Goal: Task Accomplishment & Management: Complete application form

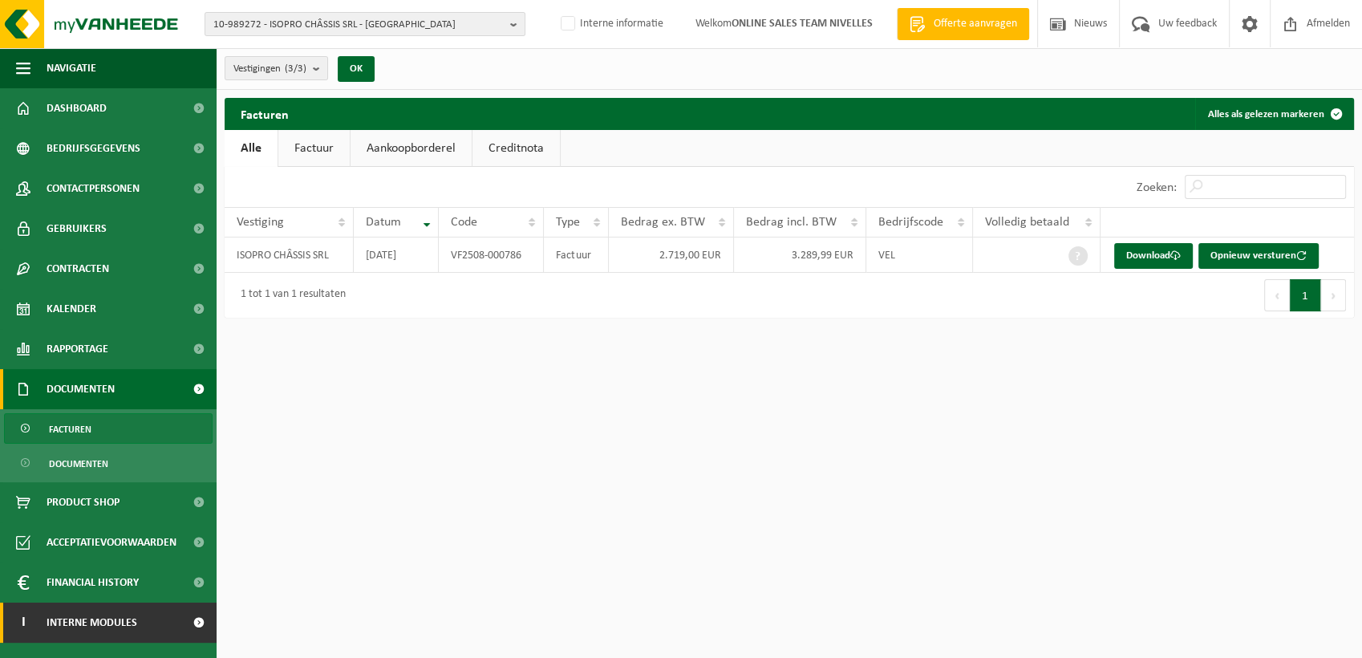
click at [119, 633] on span "Interne modules" at bounding box center [92, 622] width 91 height 40
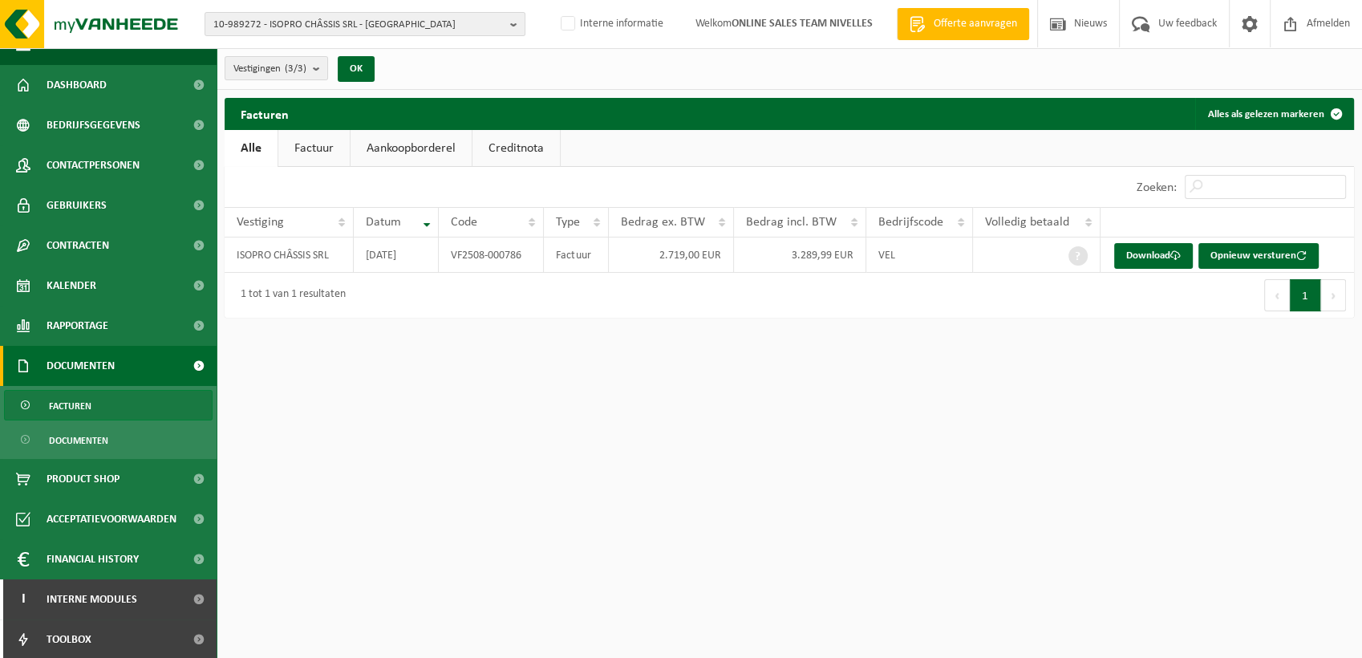
scroll to position [64, 0]
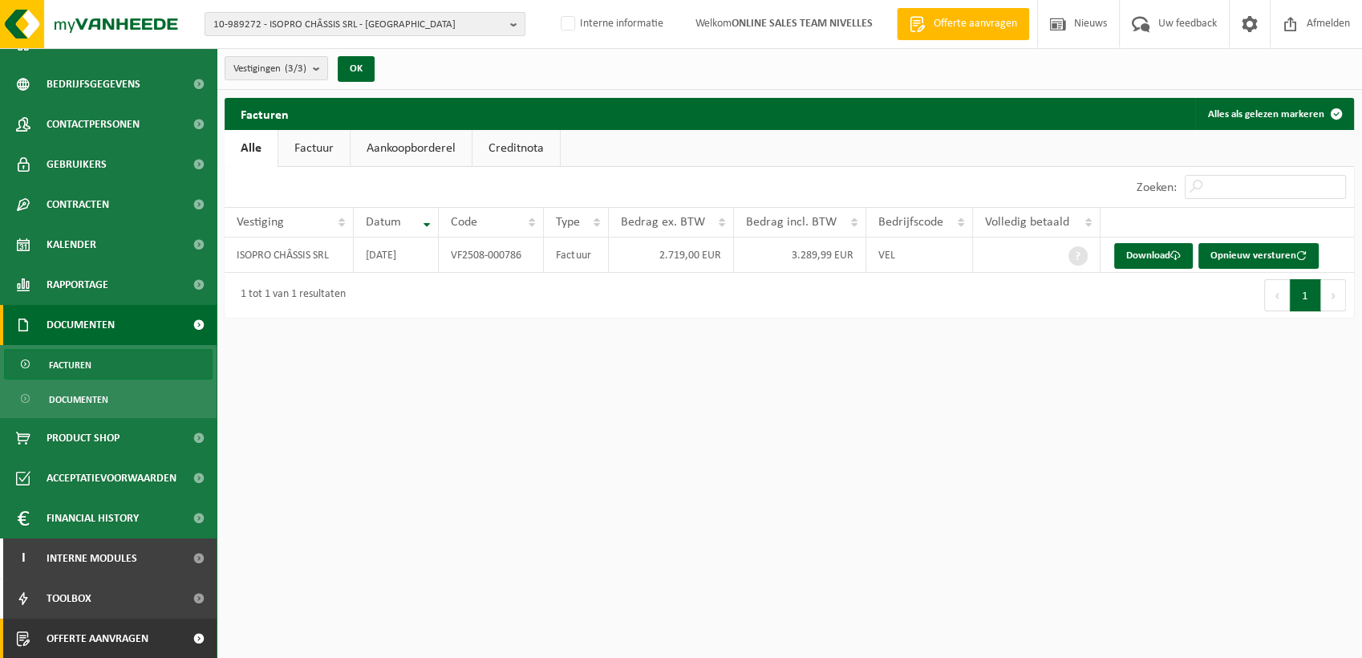
click at [180, 638] on span at bounding box center [198, 638] width 36 height 40
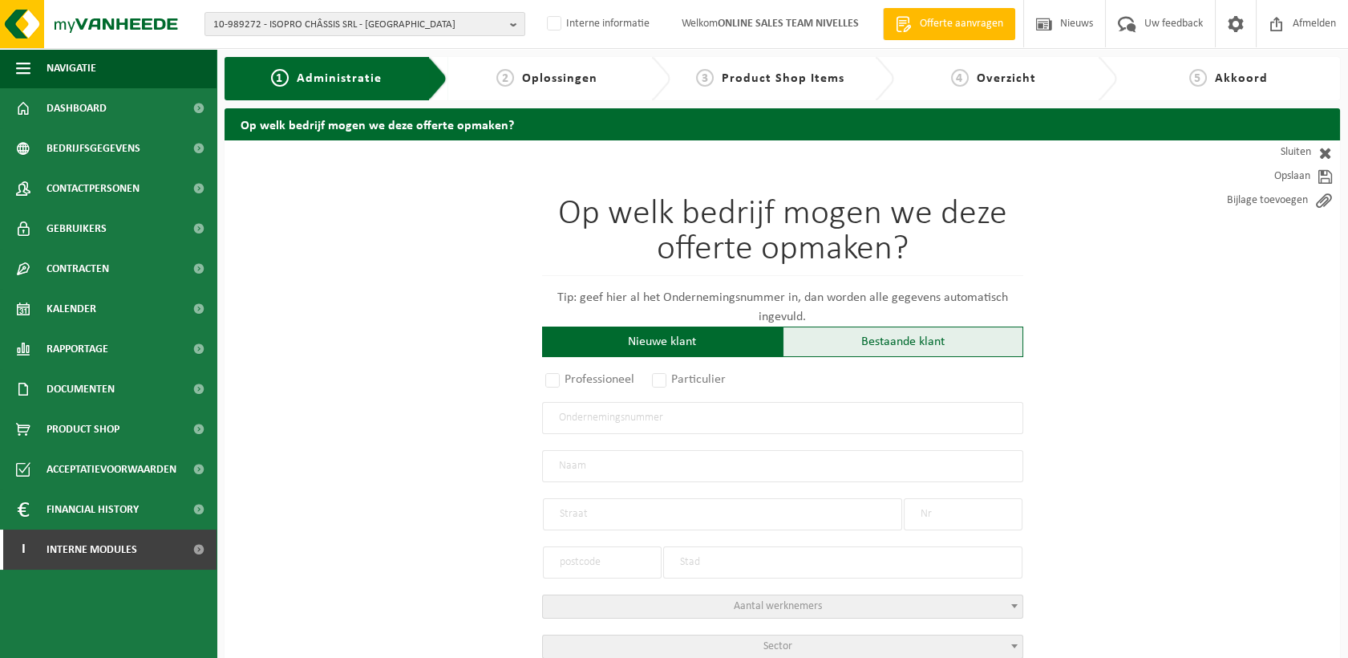
click at [840, 337] on div "Bestaande klant" at bounding box center [903, 341] width 241 height 30
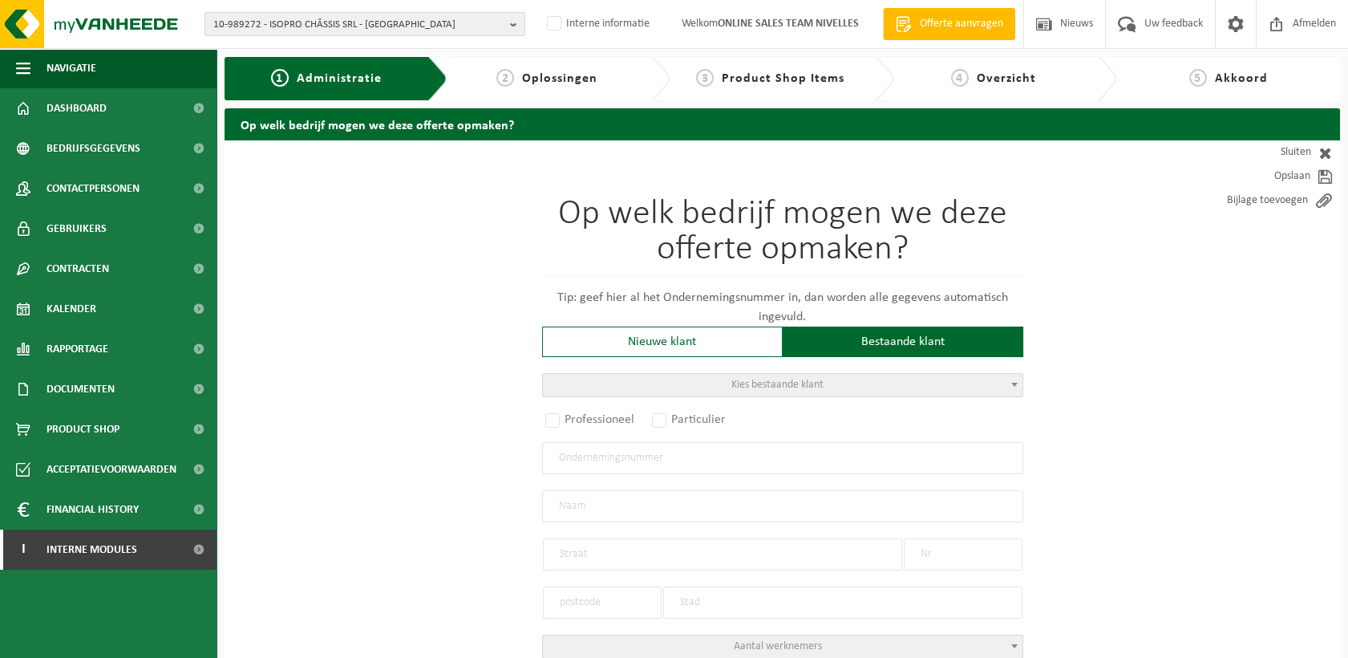
click at [658, 375] on span "Kies bestaande klant" at bounding box center [783, 385] width 480 height 22
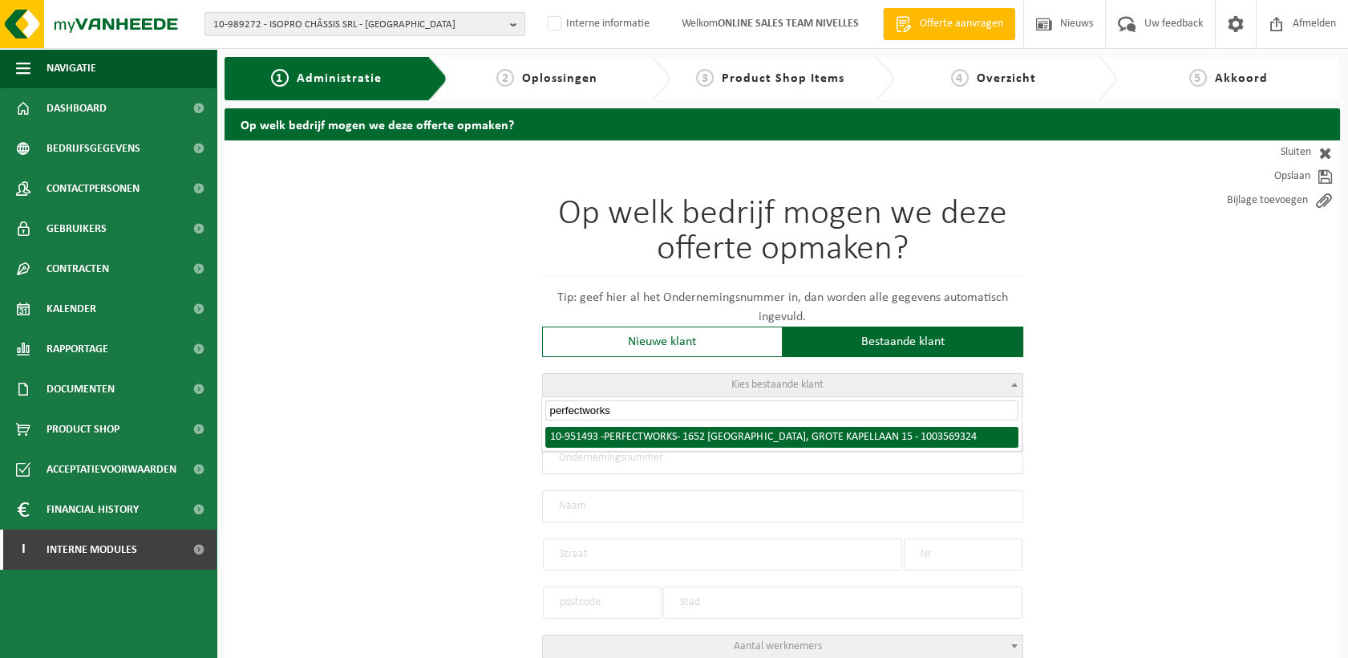
type input "perfectworks"
radio input "true"
type input "1003.569.324"
type input "PERFECTWORKS"
type input "GROTE KAPELLAAN"
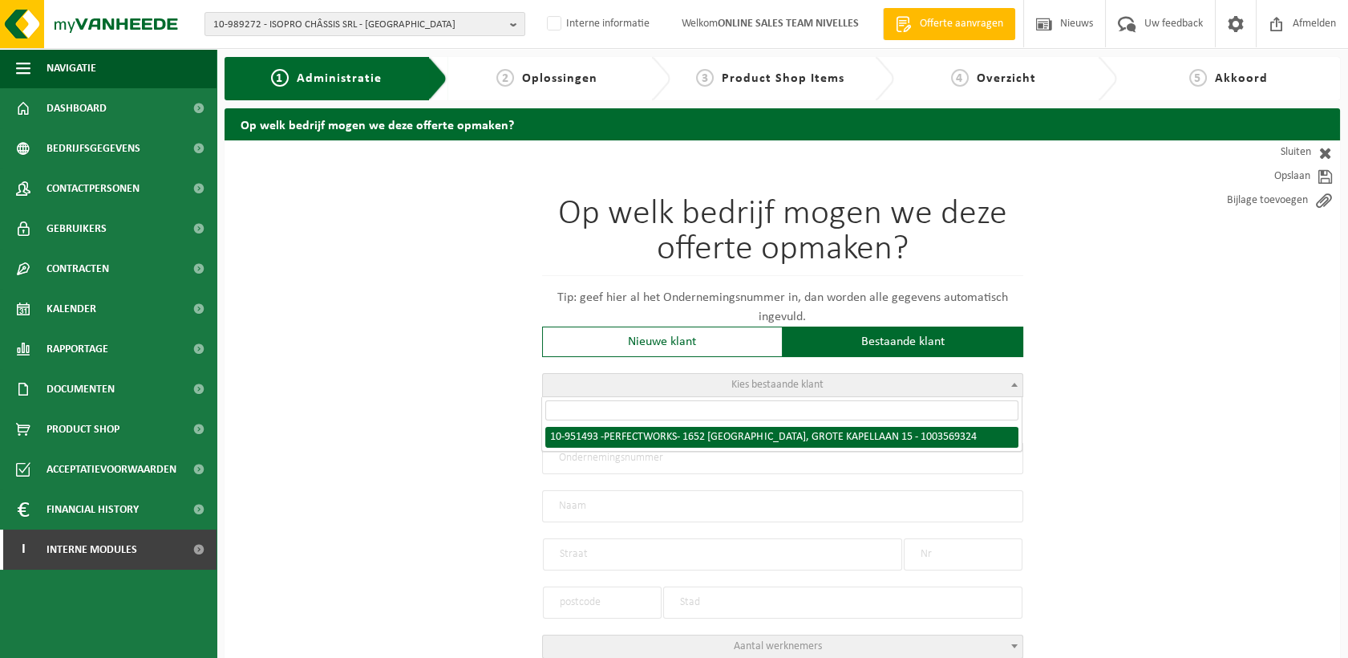
type input "15"
type input "1652"
type input "ALSEMBERG"
select select "11"
type input "PERFECTWORKS"
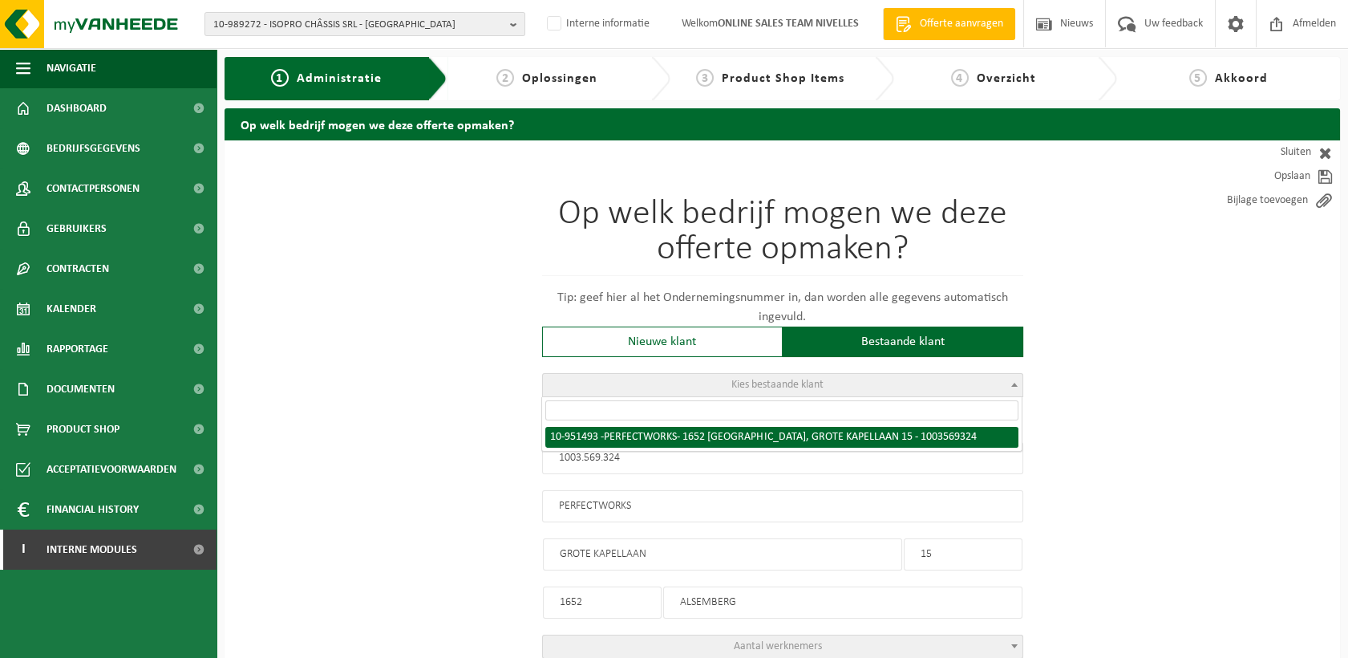
type input "GROTE KAPELLAAN"
type input "15"
type input "1652"
type input "ALSEMBERG"
select select "145940"
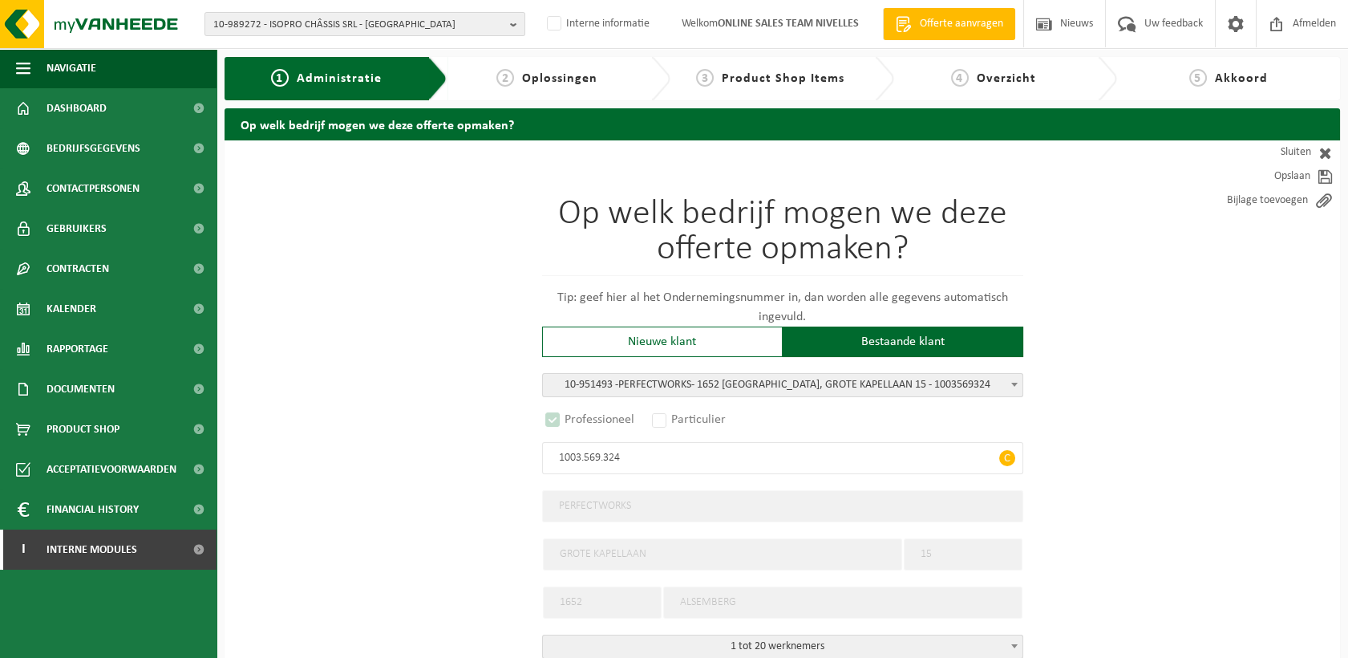
select select "D"
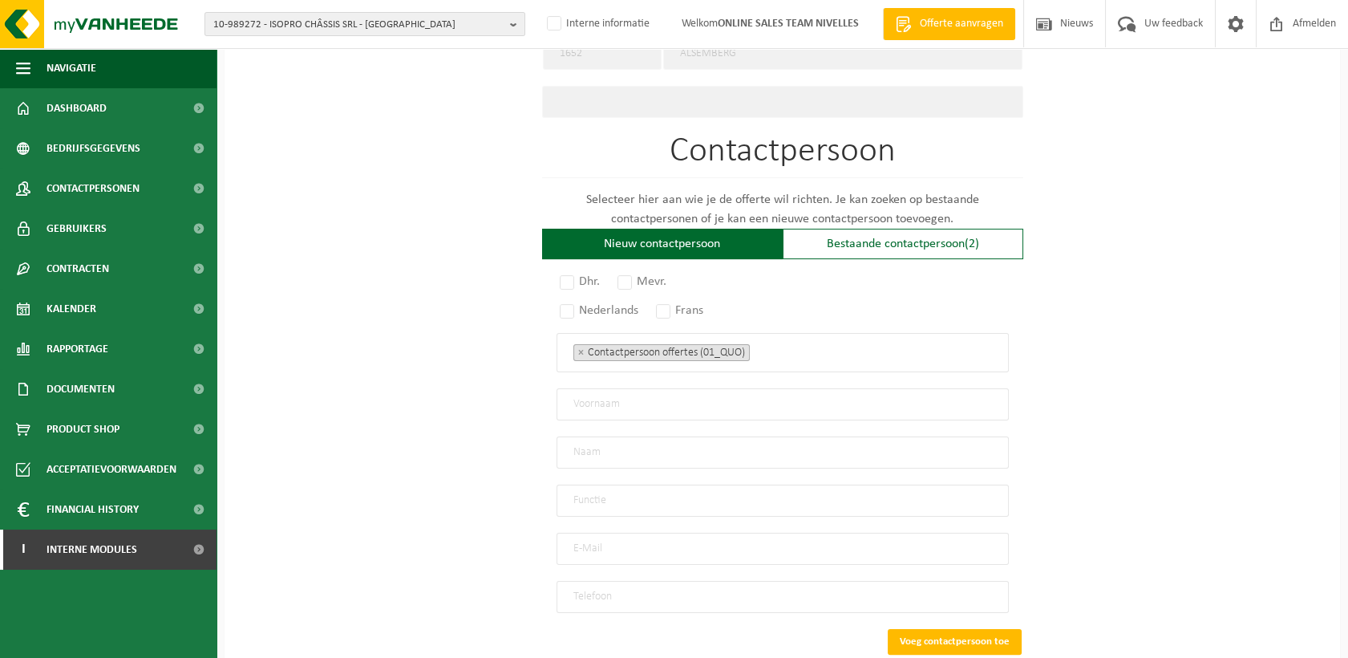
scroll to position [891, 0]
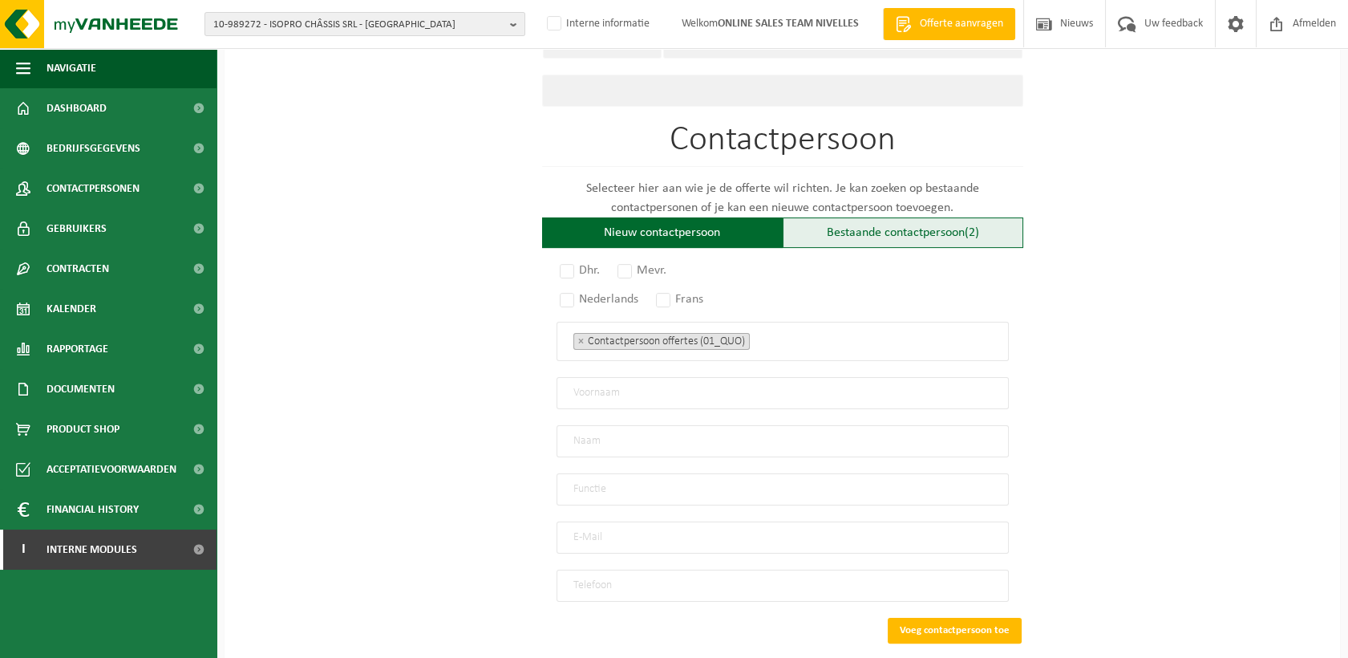
click at [915, 221] on div "Bestaande contactpersoon (2)" at bounding box center [903, 232] width 241 height 30
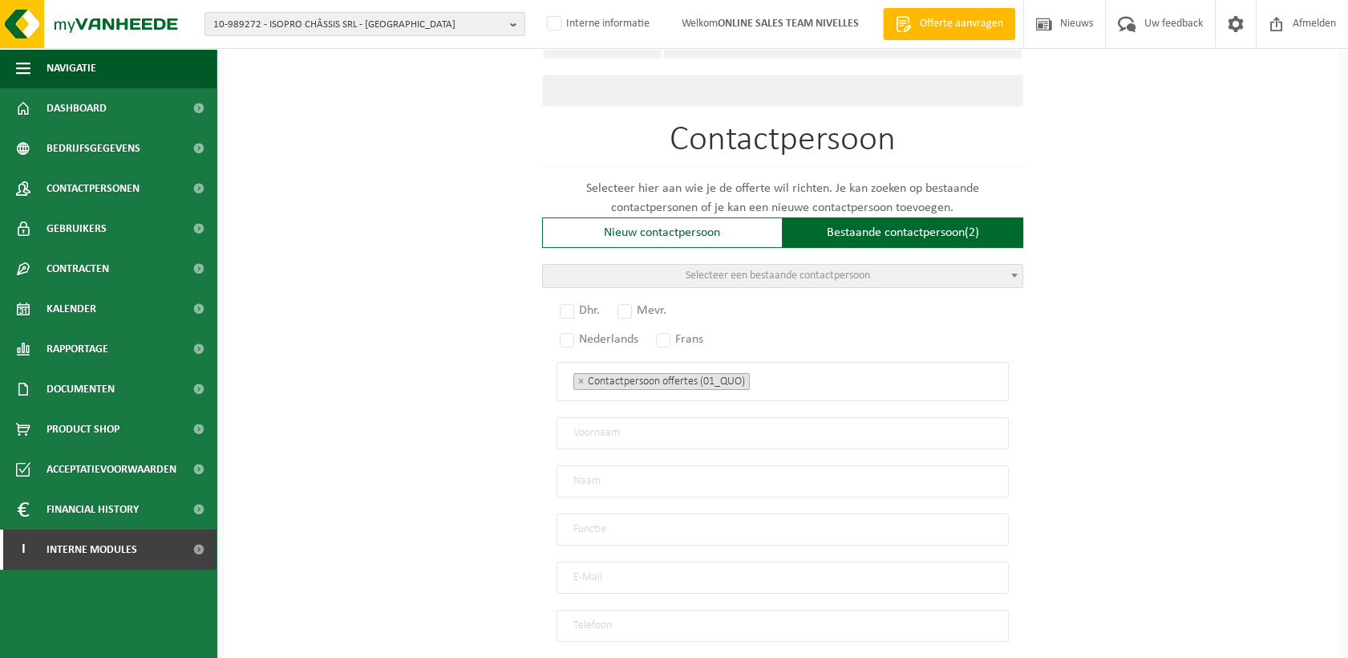
click at [730, 269] on span "Selecteer een bestaande contactpersoon" at bounding box center [778, 275] width 184 height 12
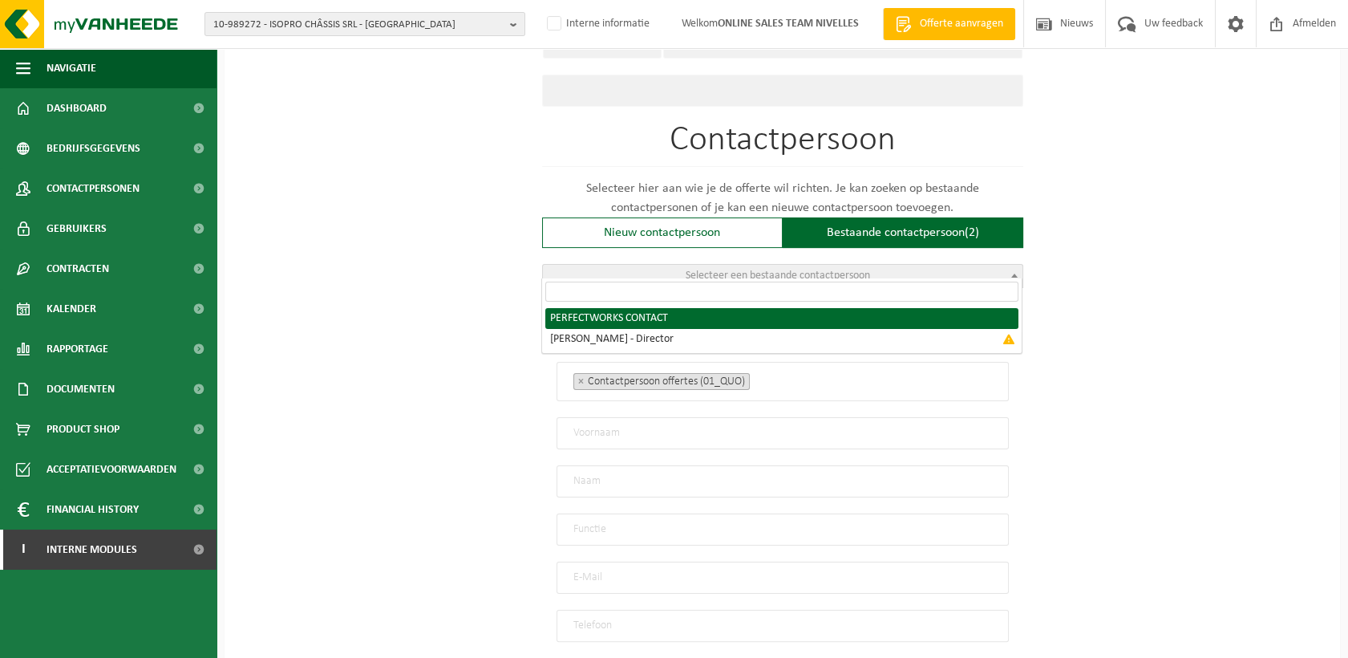
radio input "true"
select select "{"code":"10-951494","firstname":"CONTACT","surname":"PERFECTWORKS","gender":"Un…"
type input "CONTACT"
type input "PERFECTWORKS"
type input "sztandarski@hotmail.com"
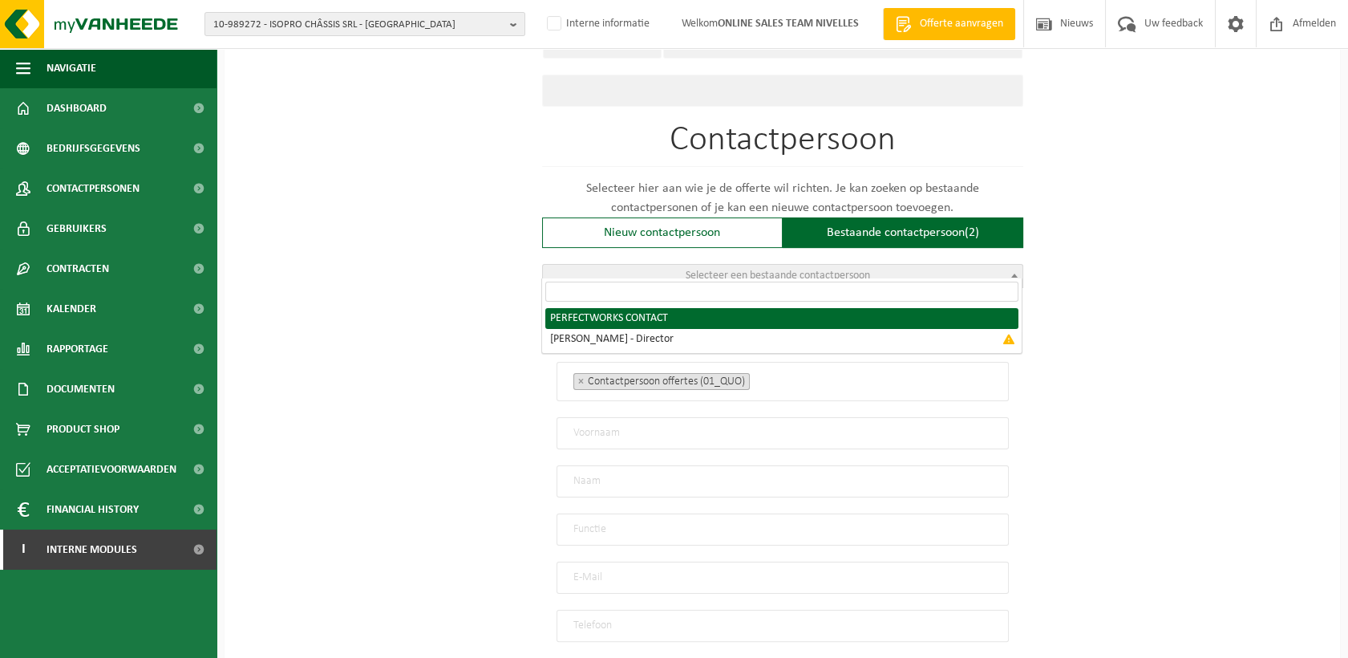
type input "0485/441651"
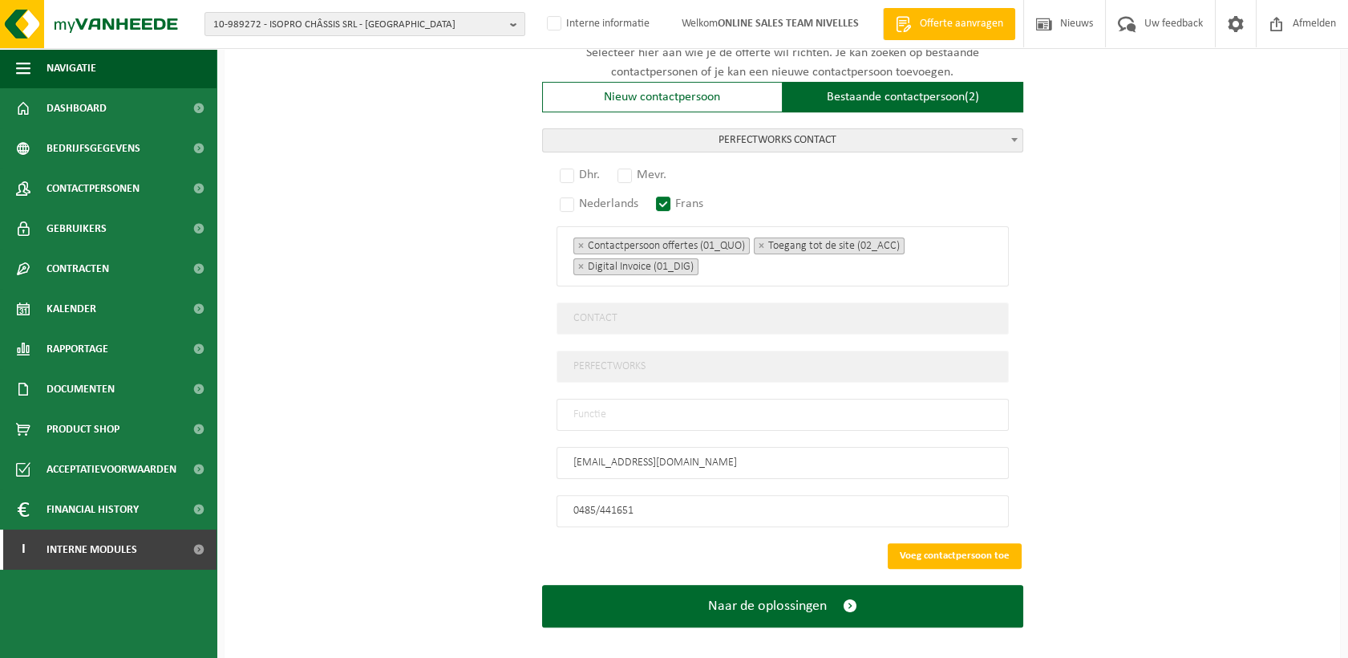
scroll to position [1027, 0]
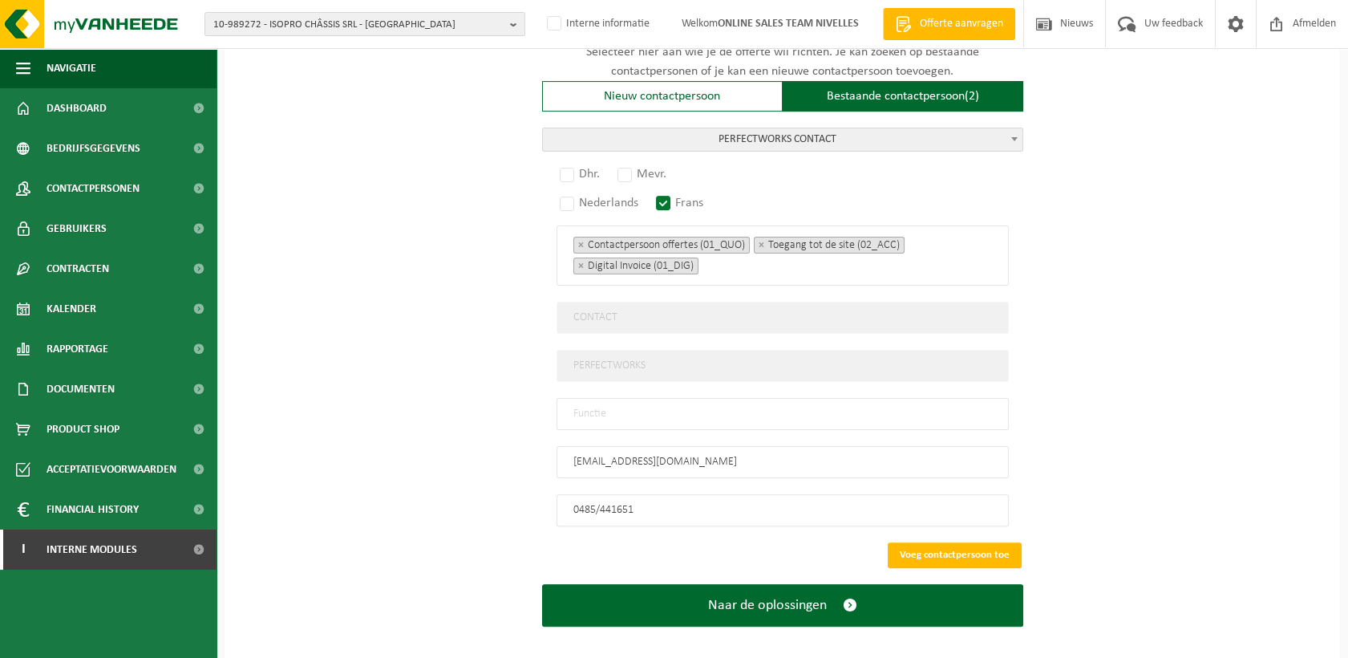
drag, startPoint x: 616, startPoint y: 405, endPoint x: 618, endPoint y: 417, distance: 12.3
click at [616, 405] on input "text" at bounding box center [783, 414] width 452 height 32
type input "Manager"
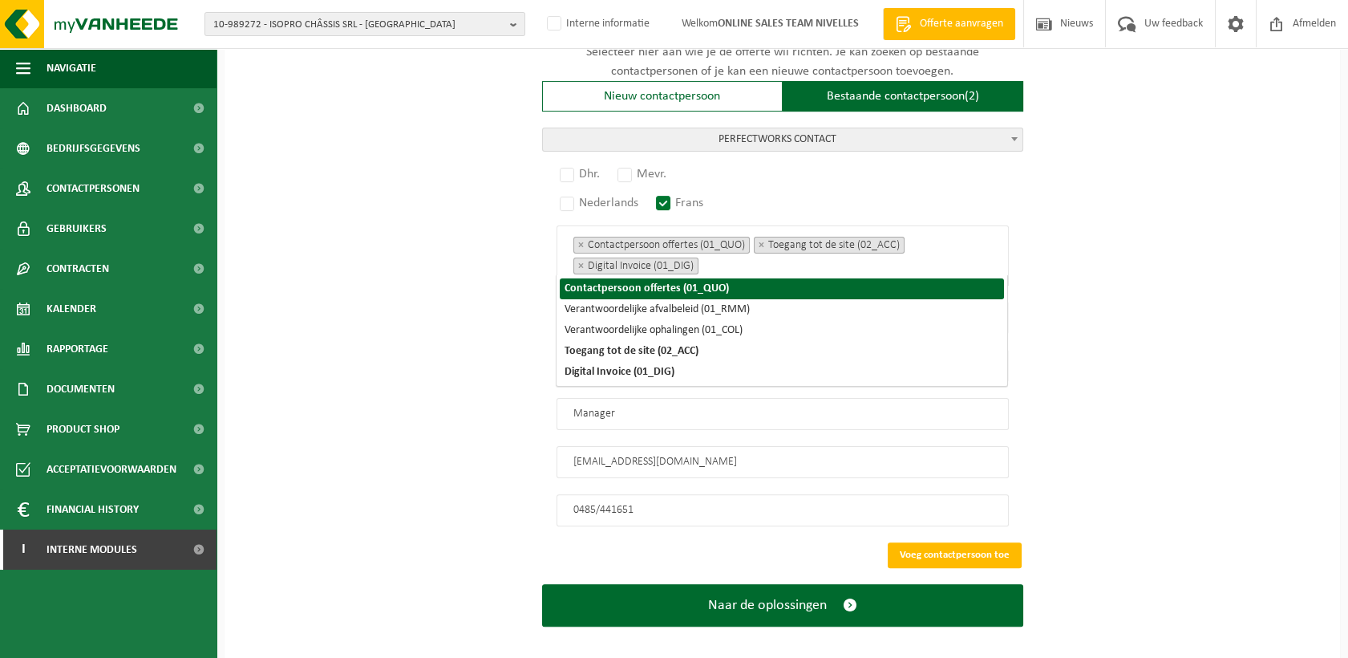
scroll to position [828, 0]
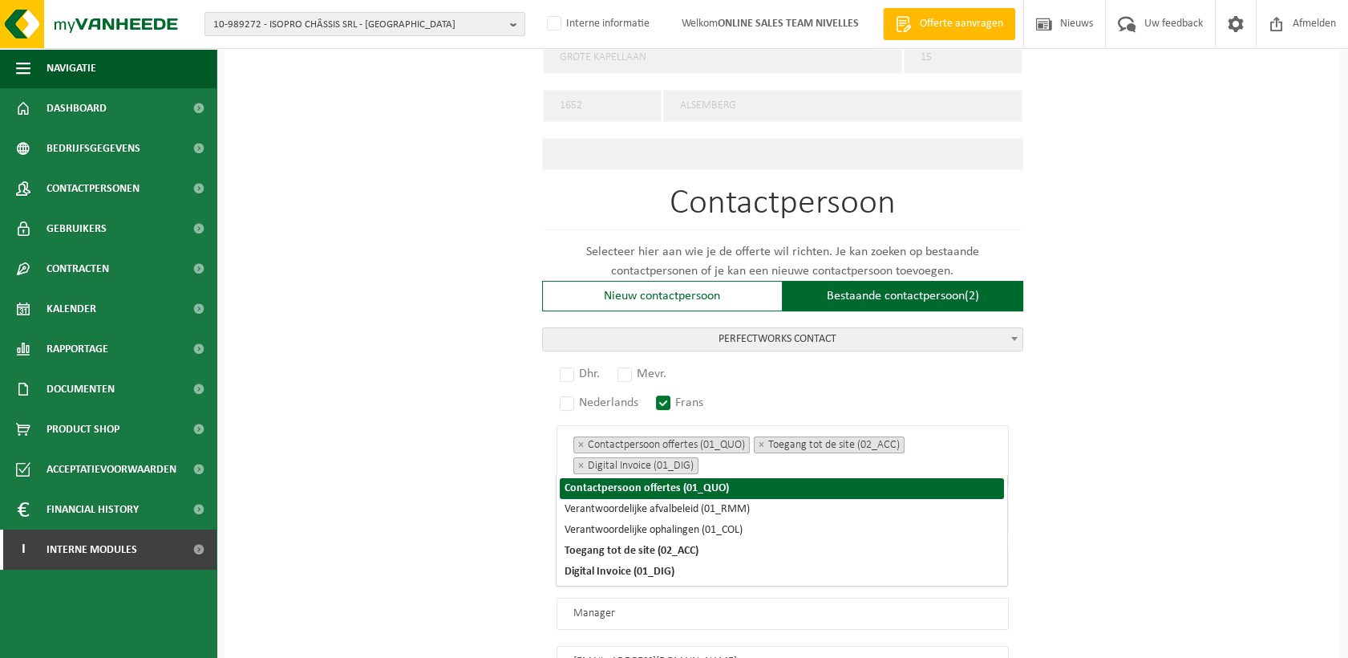
click at [1088, 412] on div "Op welk bedrijf mogen we deze offerte opmaken? Tip: geef hier al het Ondernemin…" at bounding box center [782, 89] width 1115 height 1553
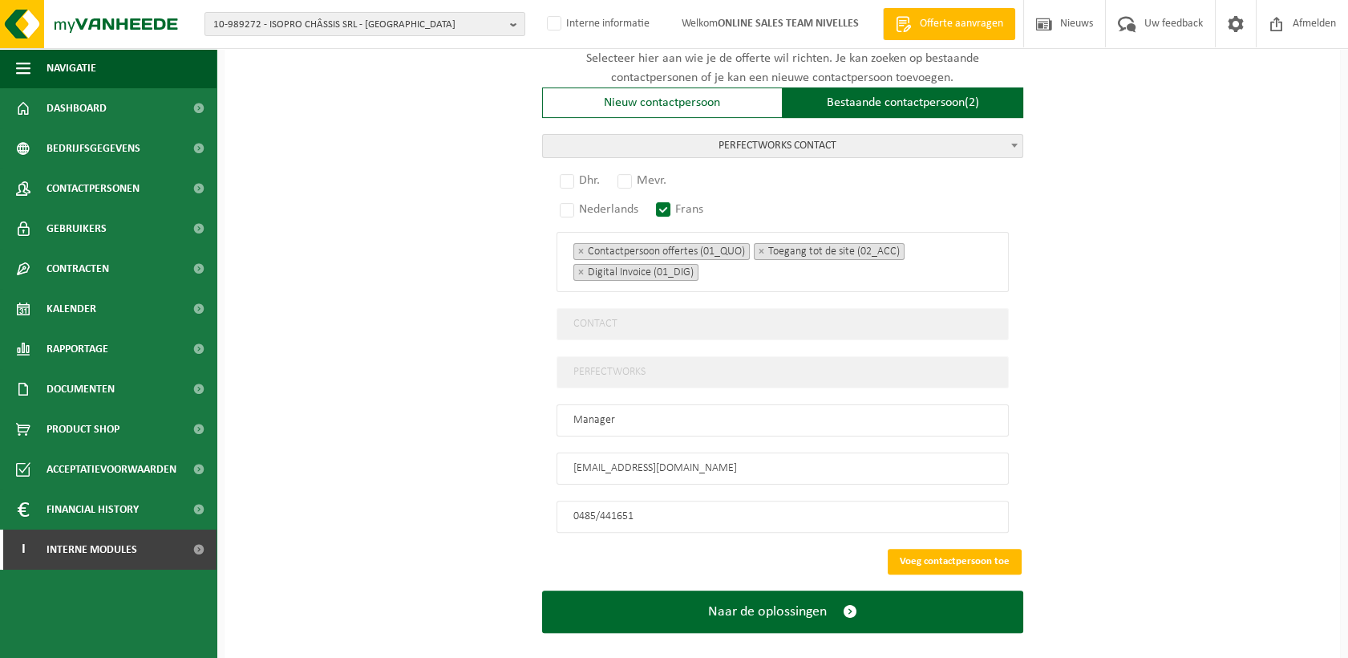
scroll to position [1027, 0]
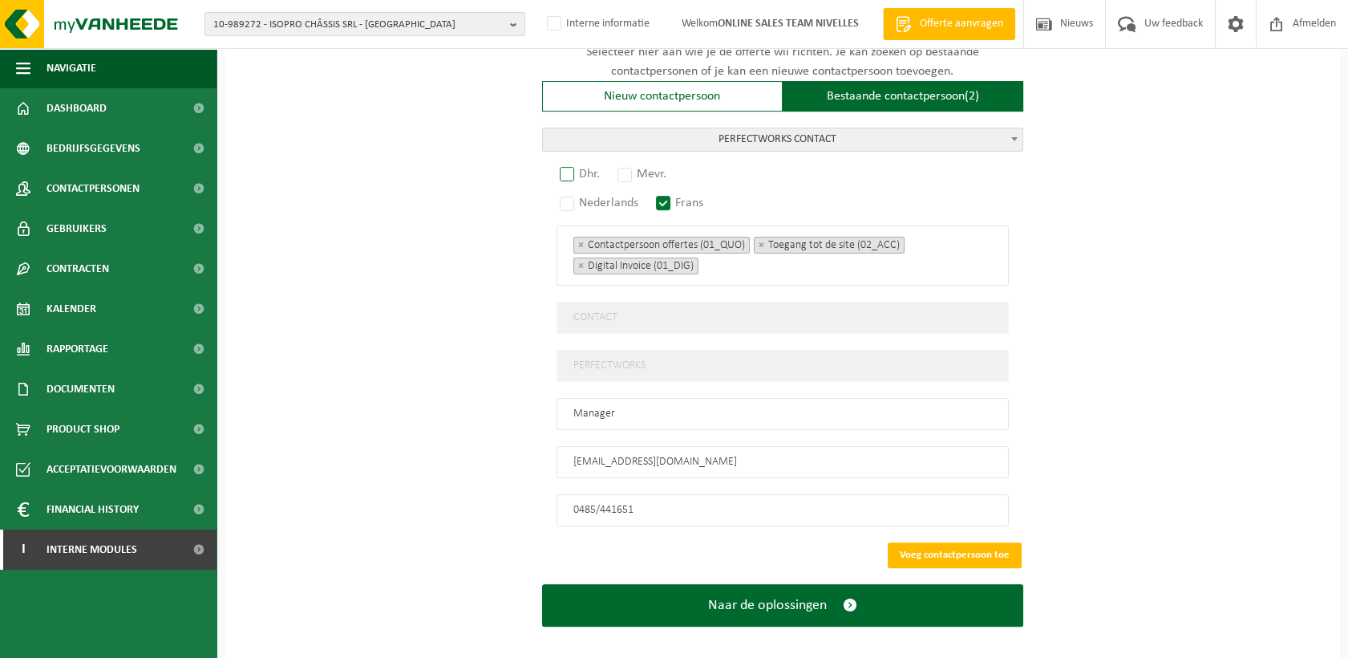
click at [567, 163] on label "Dhr." at bounding box center [581, 174] width 48 height 22
radio input "true"
click at [927, 542] on button "Voeg contactpersoon toe" at bounding box center [955, 555] width 134 height 26
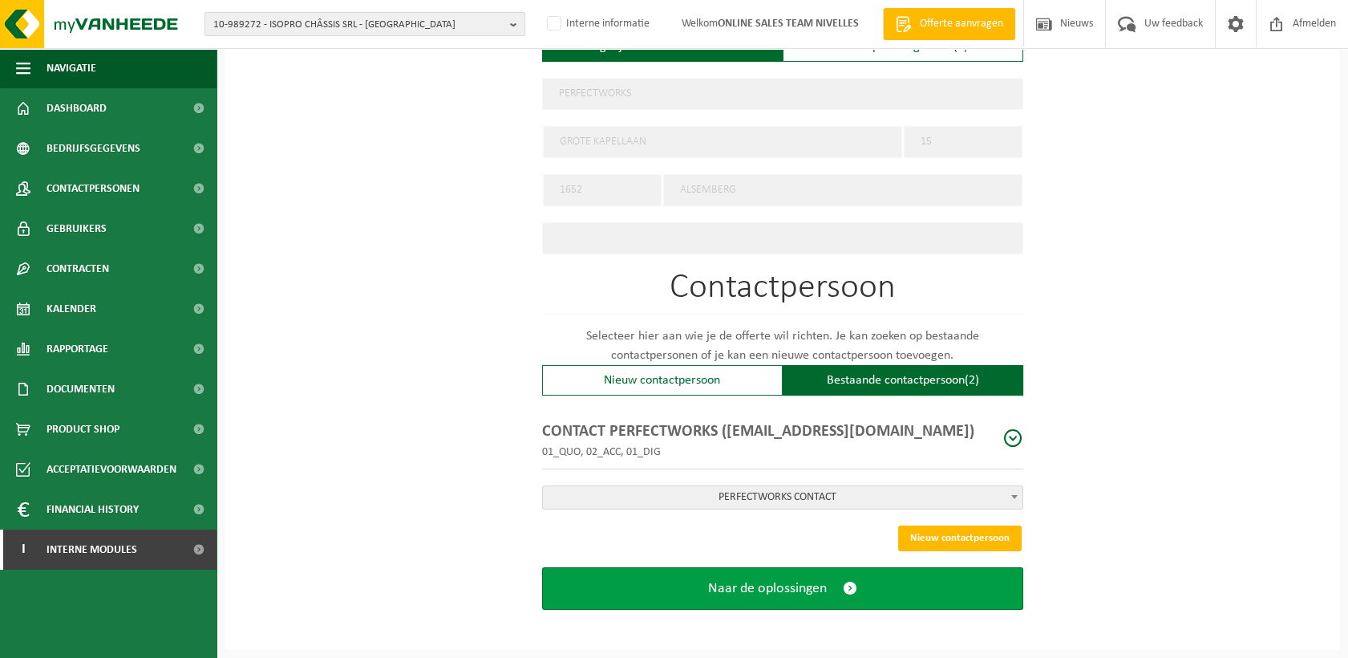
scroll to position [733, 0]
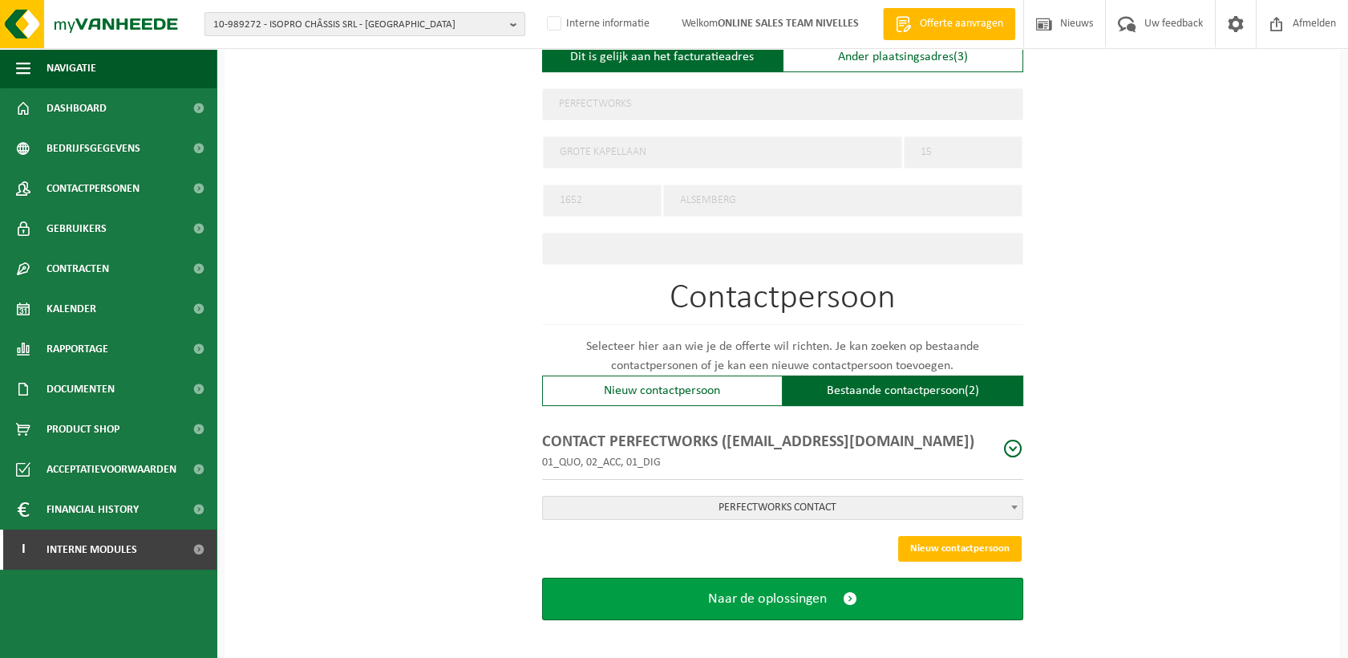
click at [775, 593] on span "Naar de oplossingen" at bounding box center [767, 598] width 119 height 17
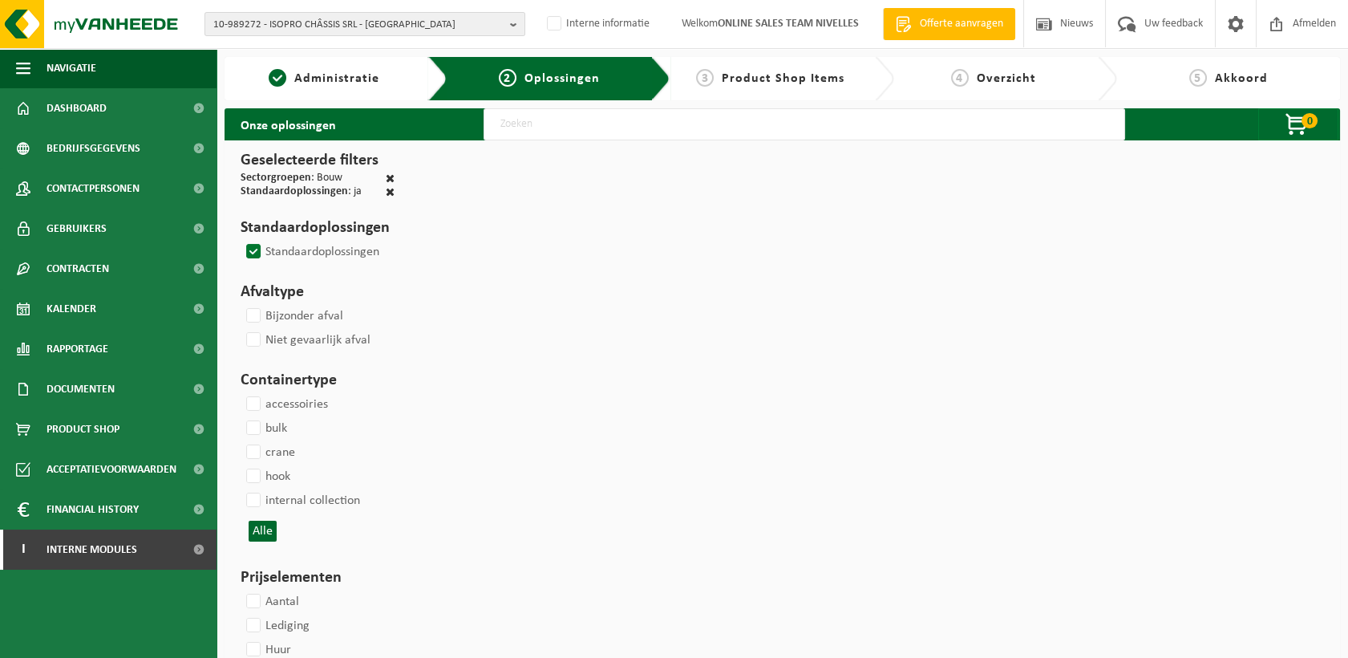
click at [554, 138] on input "text" at bounding box center [805, 124] width 642 height 32
type input "000291"
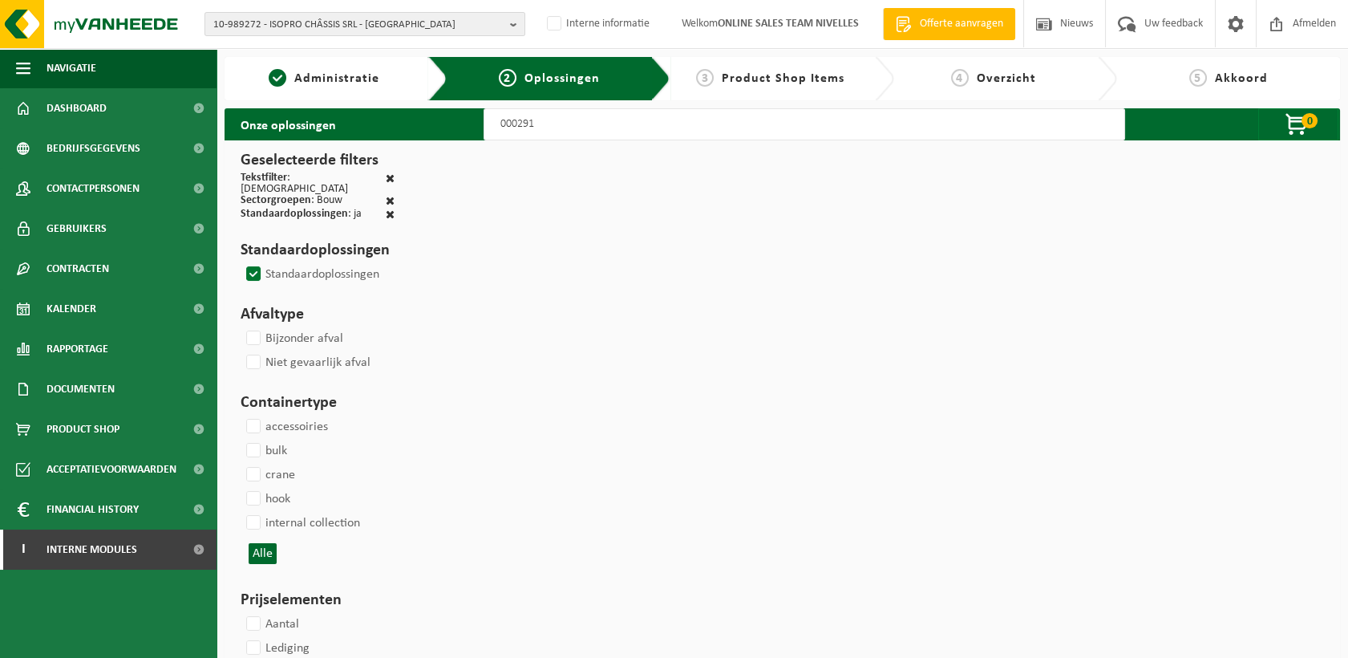
select select
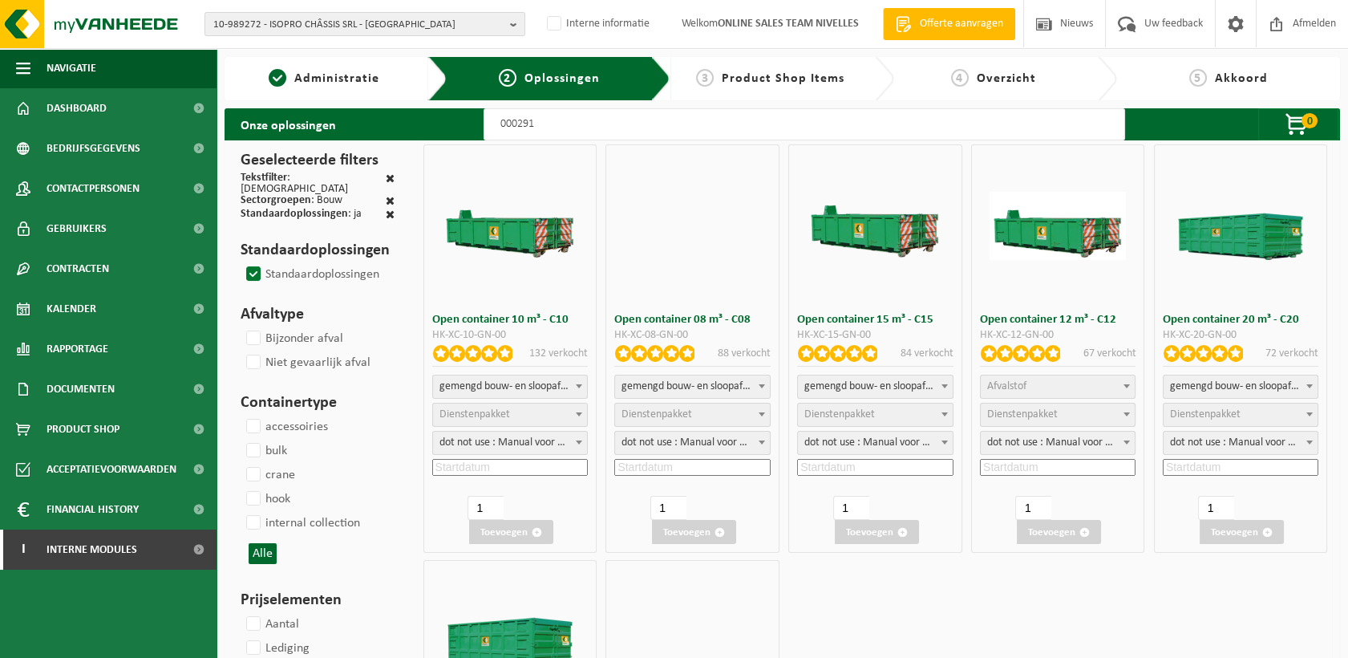
select select
select select "197"
select select
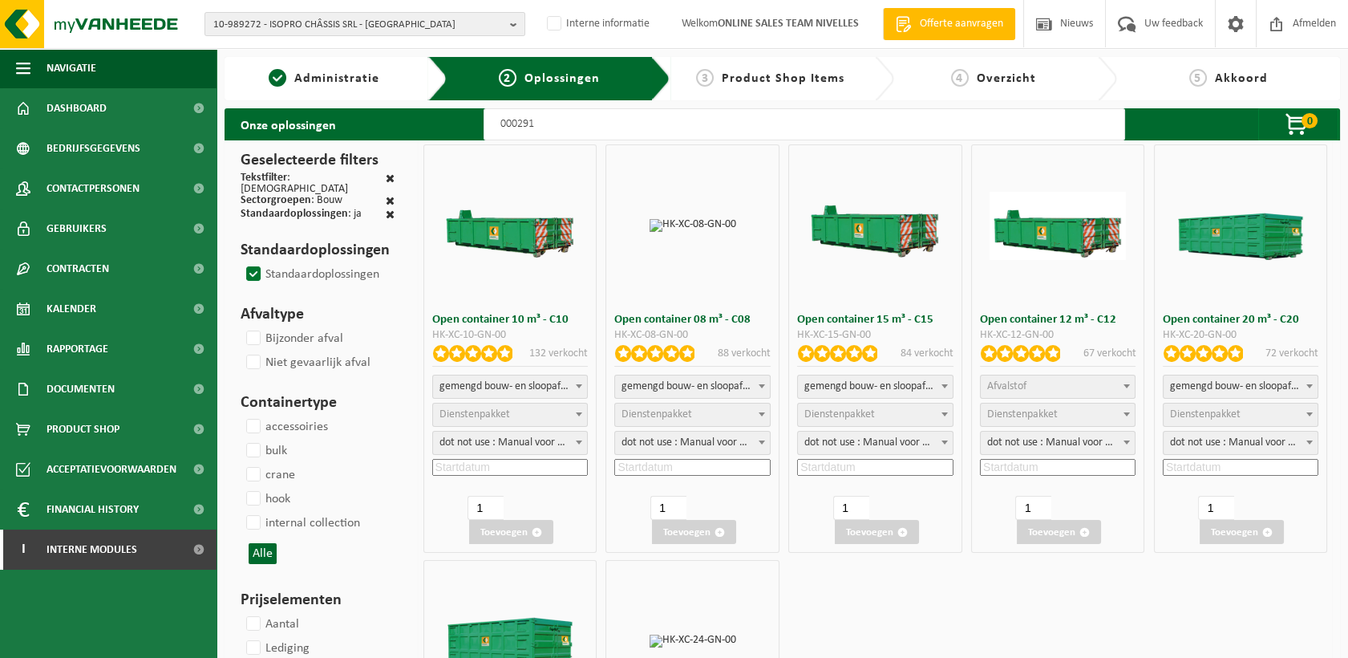
select select
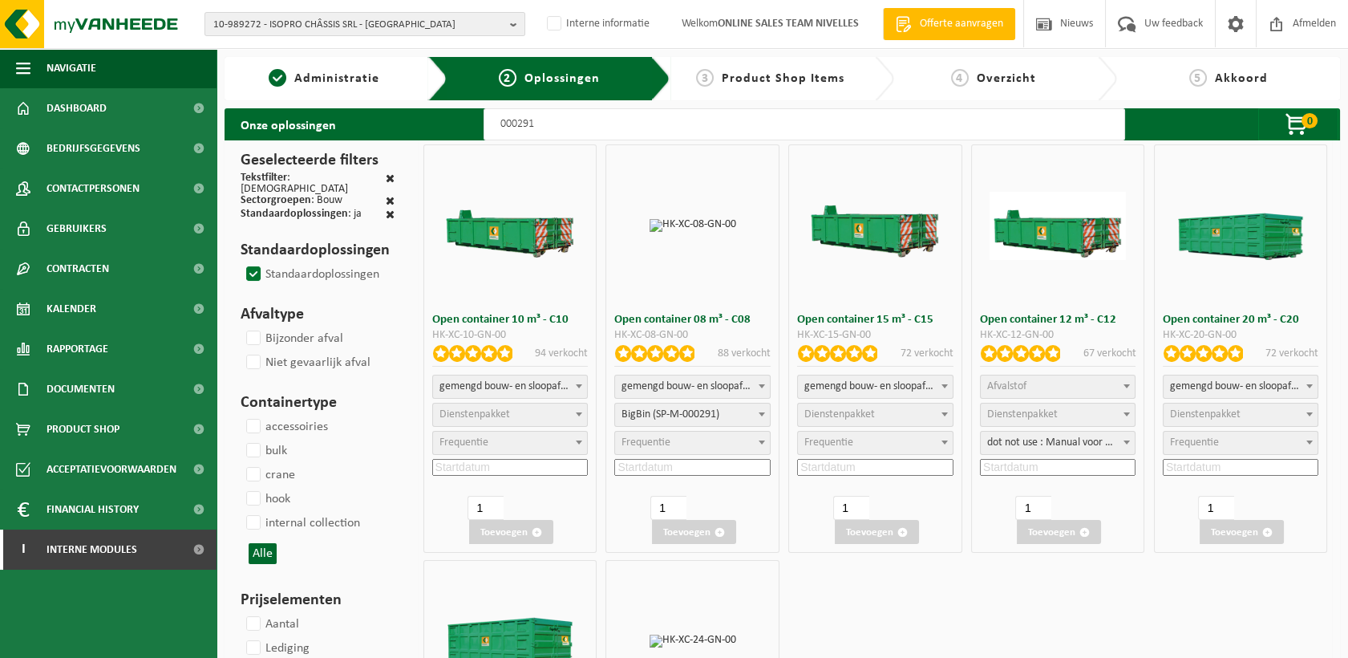
select select "197"
select select
select select "197"
select select
select select "25"
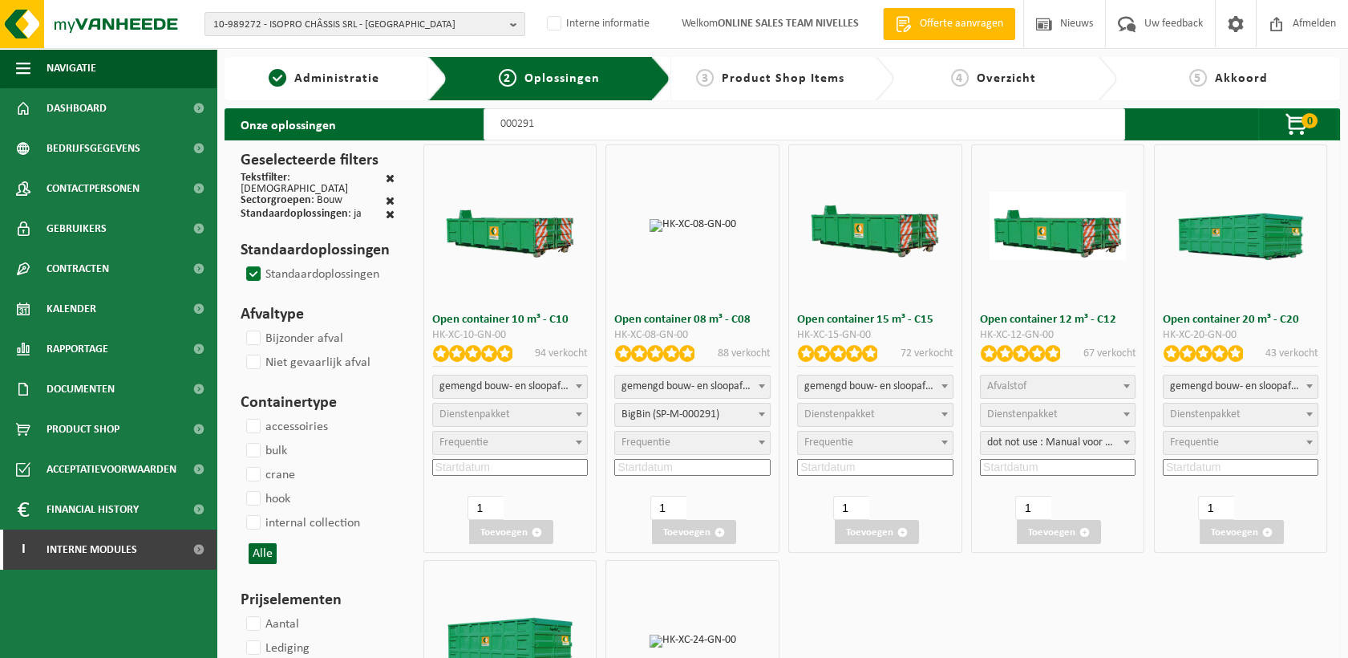
select select "25"
click at [664, 465] on input at bounding box center [692, 467] width 156 height 17
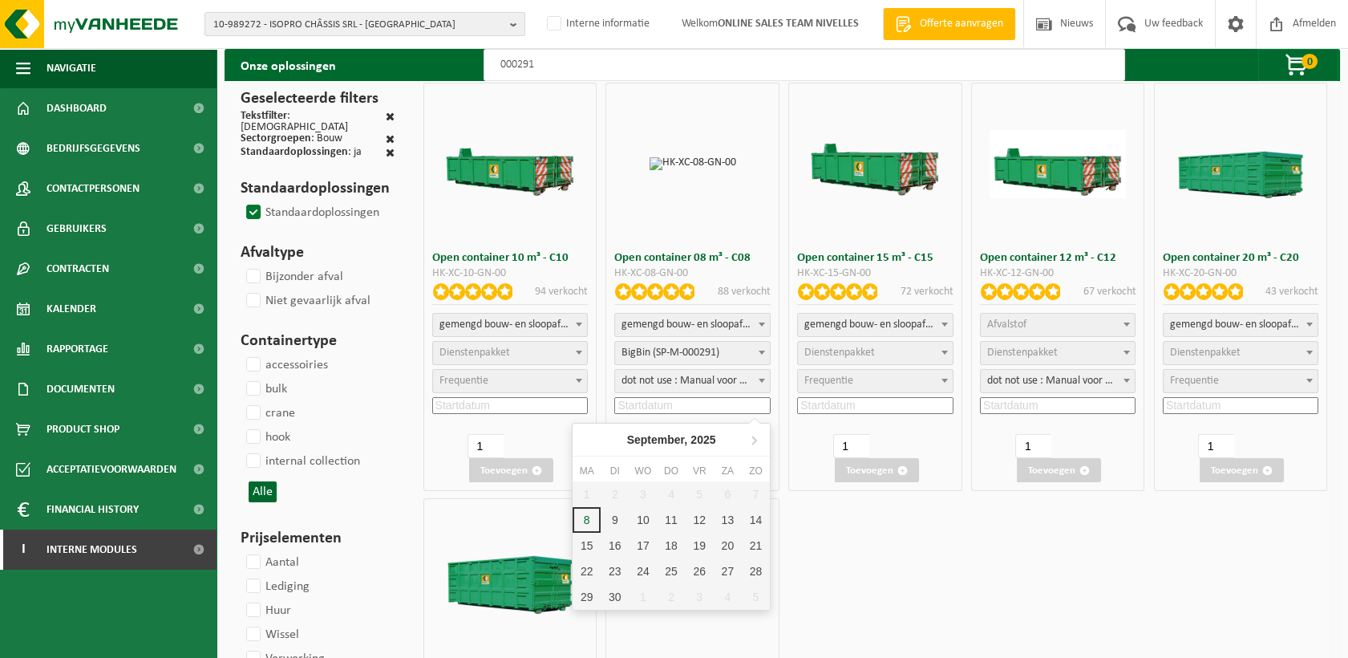
scroll to position [89, 0]
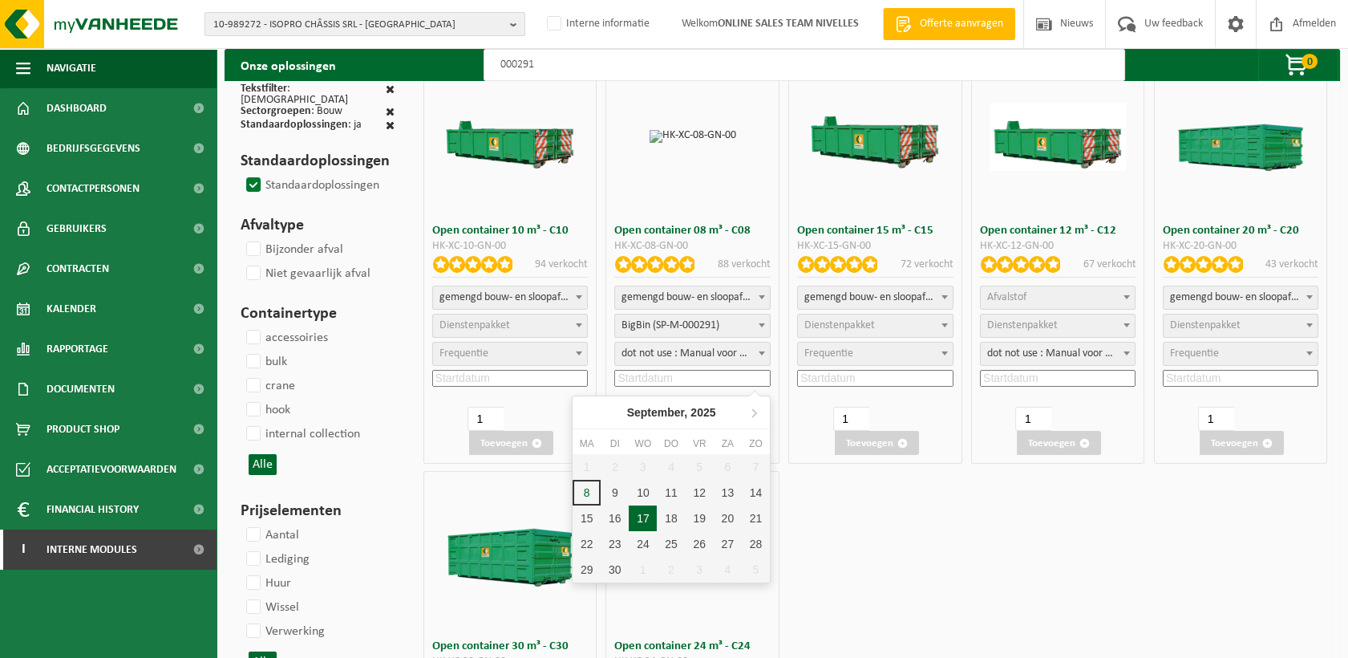
click at [642, 515] on div "17" at bounding box center [643, 518] width 28 height 26
type input "2025-09-17"
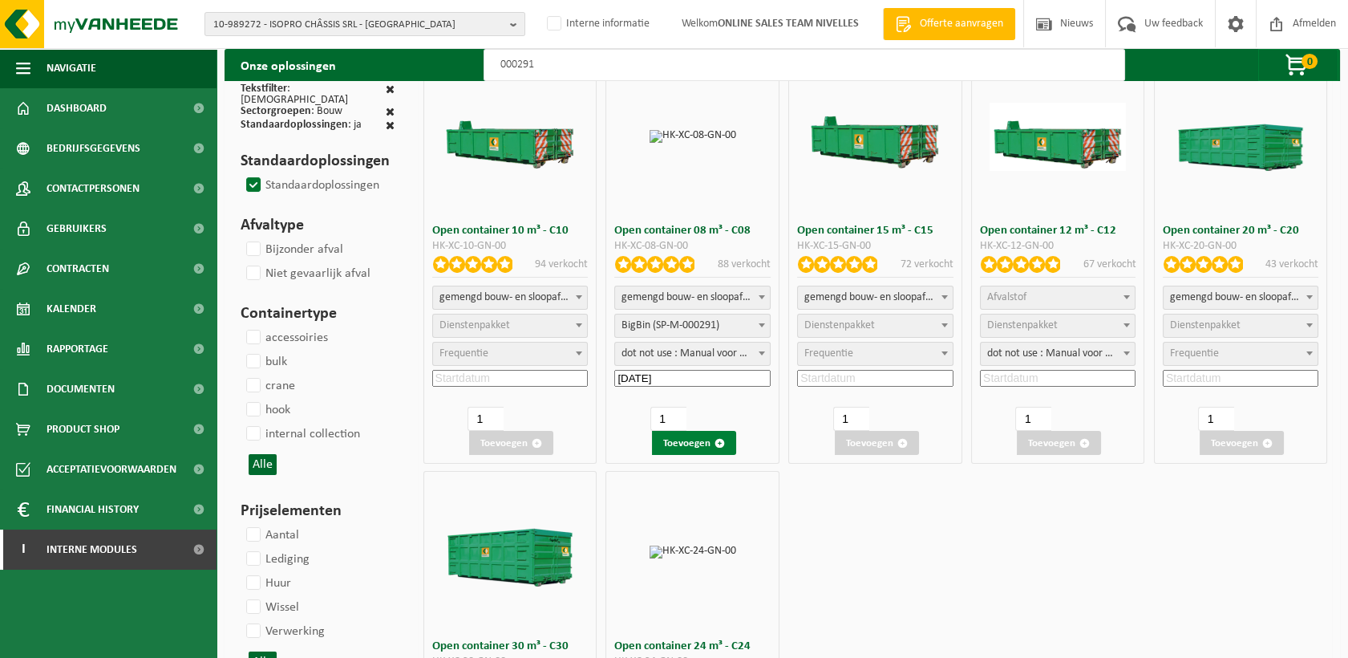
click at [699, 444] on button "Toevoegen" at bounding box center [694, 443] width 84 height 24
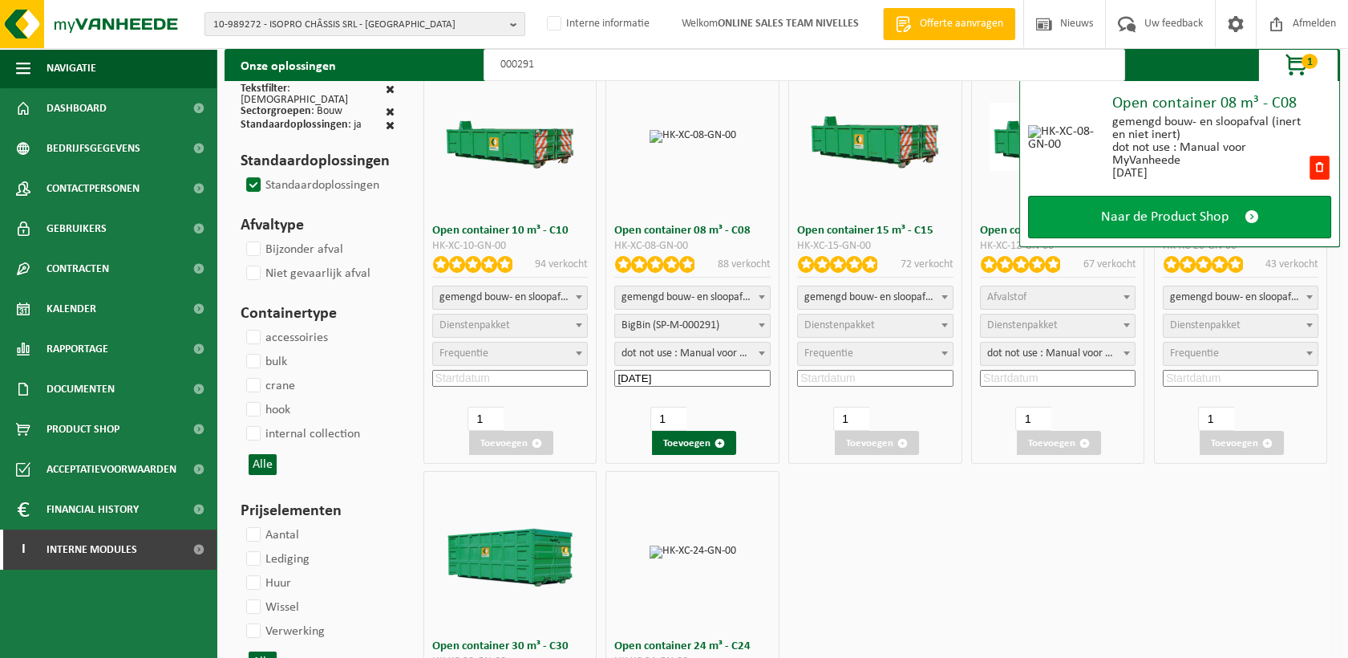
click at [1141, 213] on span "Naar de Product Shop" at bounding box center [1165, 217] width 128 height 17
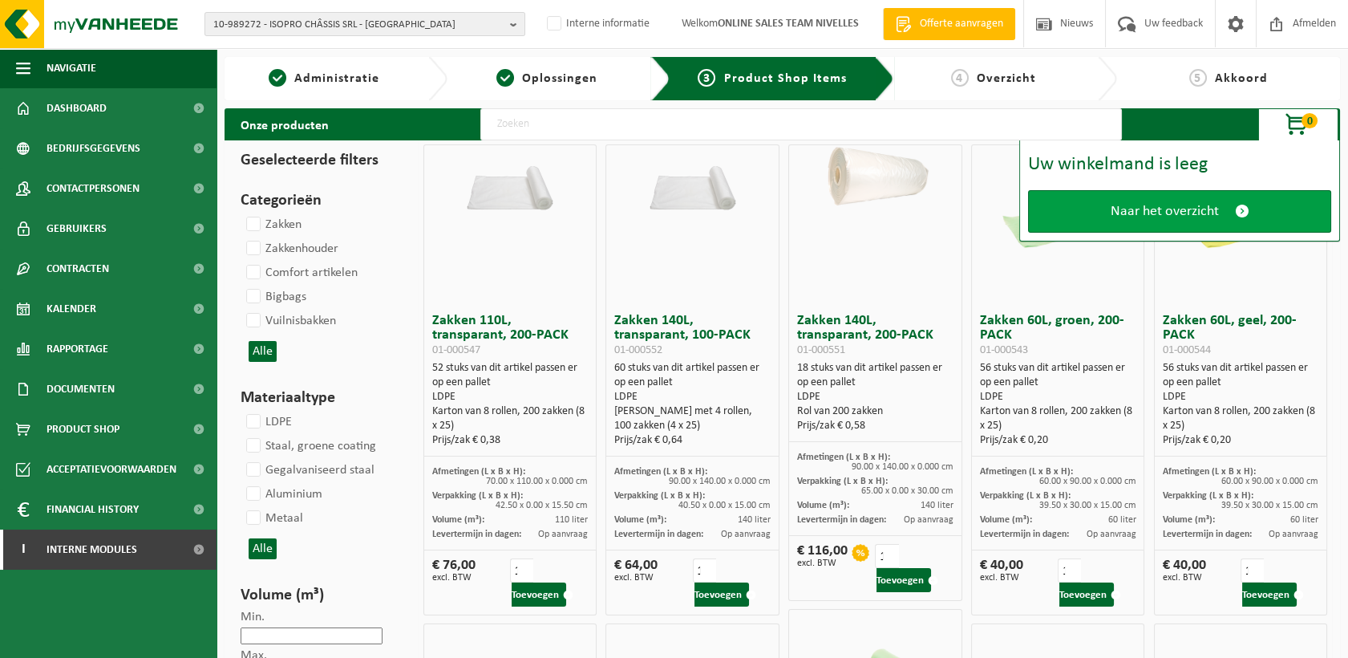
click at [1191, 209] on span "Naar het overzicht" at bounding box center [1165, 211] width 108 height 17
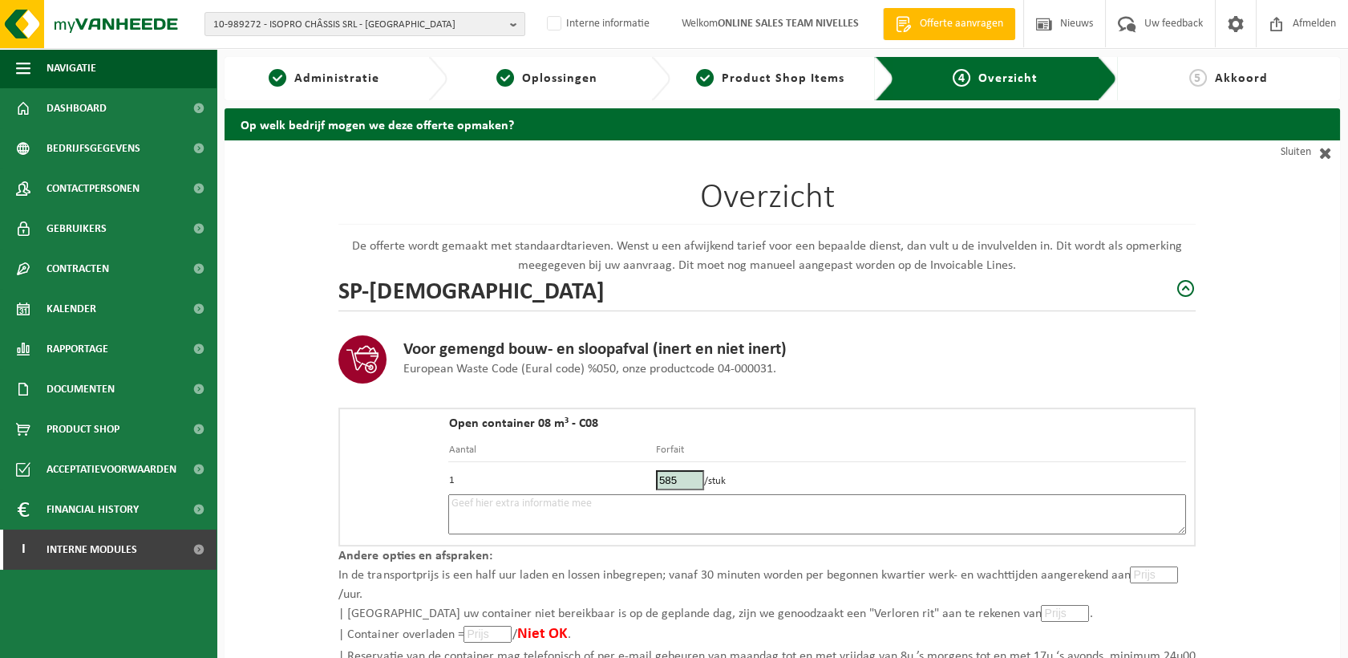
click at [528, 515] on textarea at bounding box center [817, 514] width 738 height 40
click at [743, 521] on textarea "Placement 17/09 - briques et terres - devant la maison -" at bounding box center [817, 514] width 738 height 40
paste textarea "[PHONE_NUMBER]"
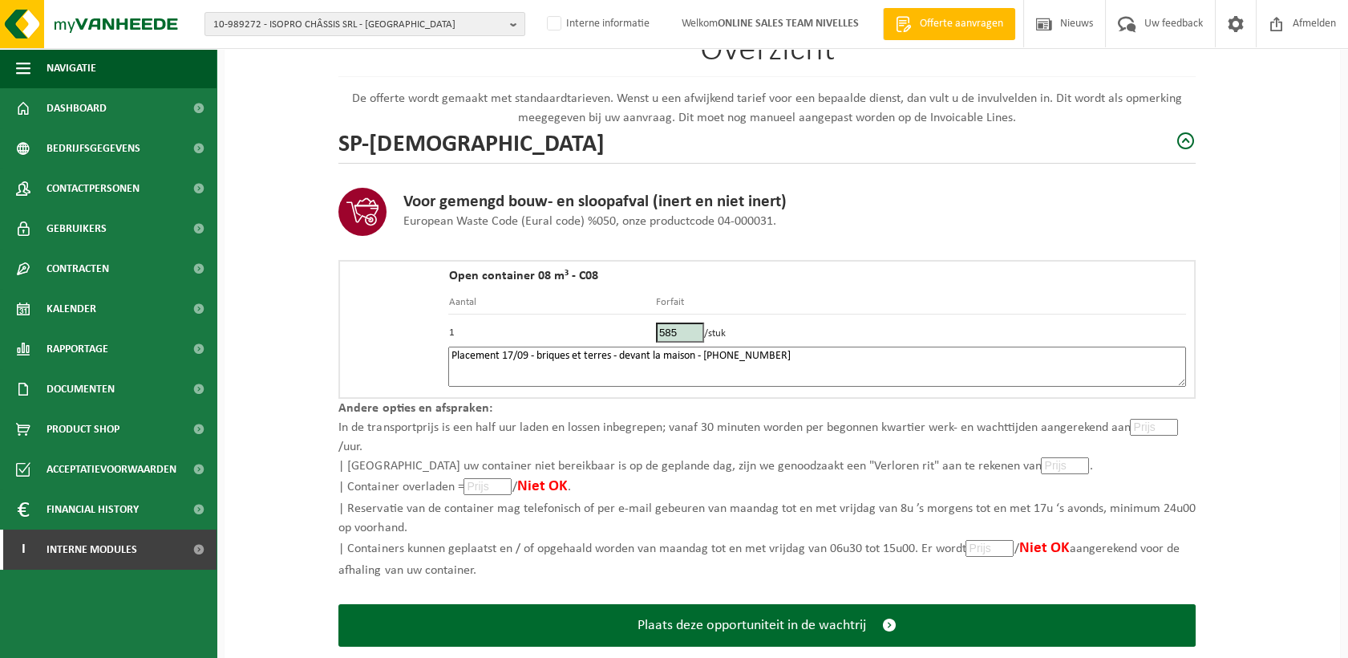
scroll to position [178, 0]
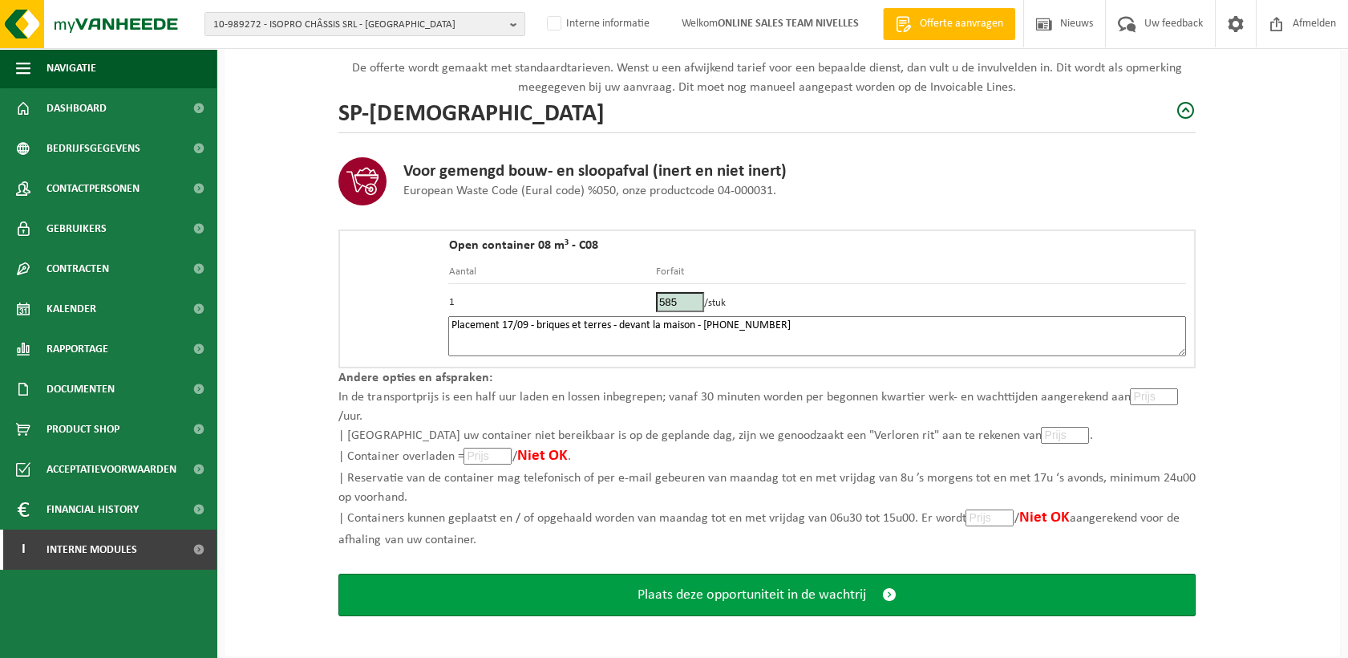
type textarea "Placement 17/09 - briques et terres - devant la maison - [PHONE_NUMBER]"
click at [827, 598] on span "Plaats deze opportuniteit in de wachtrij" at bounding box center [752, 594] width 229 height 17
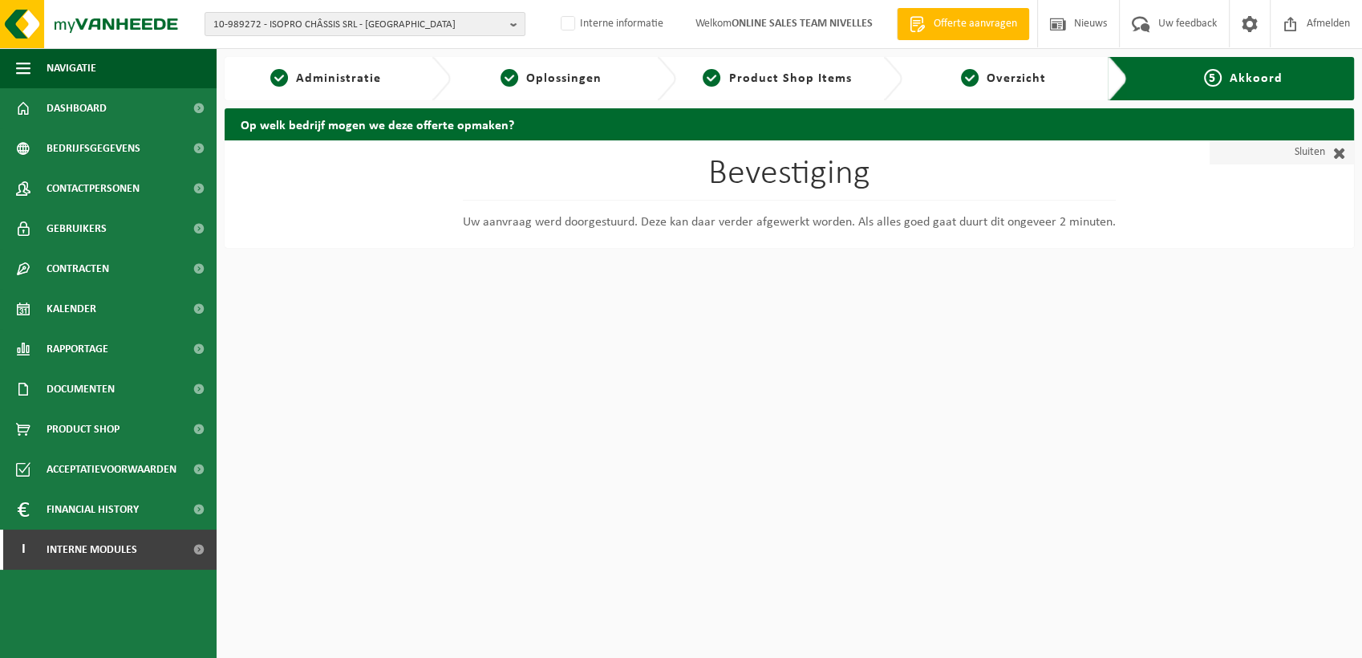
click at [1294, 157] on link "Sluiten" at bounding box center [1281, 152] width 144 height 24
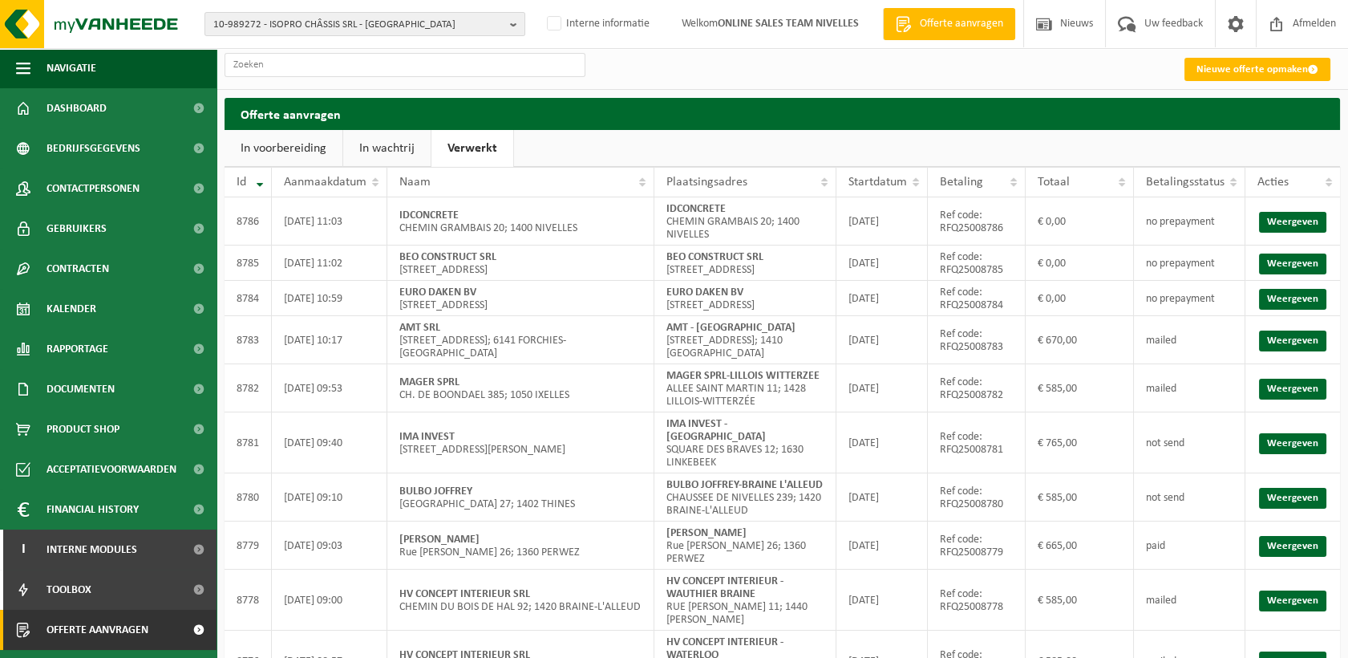
click at [383, 148] on link "In wachtrij" at bounding box center [386, 148] width 87 height 37
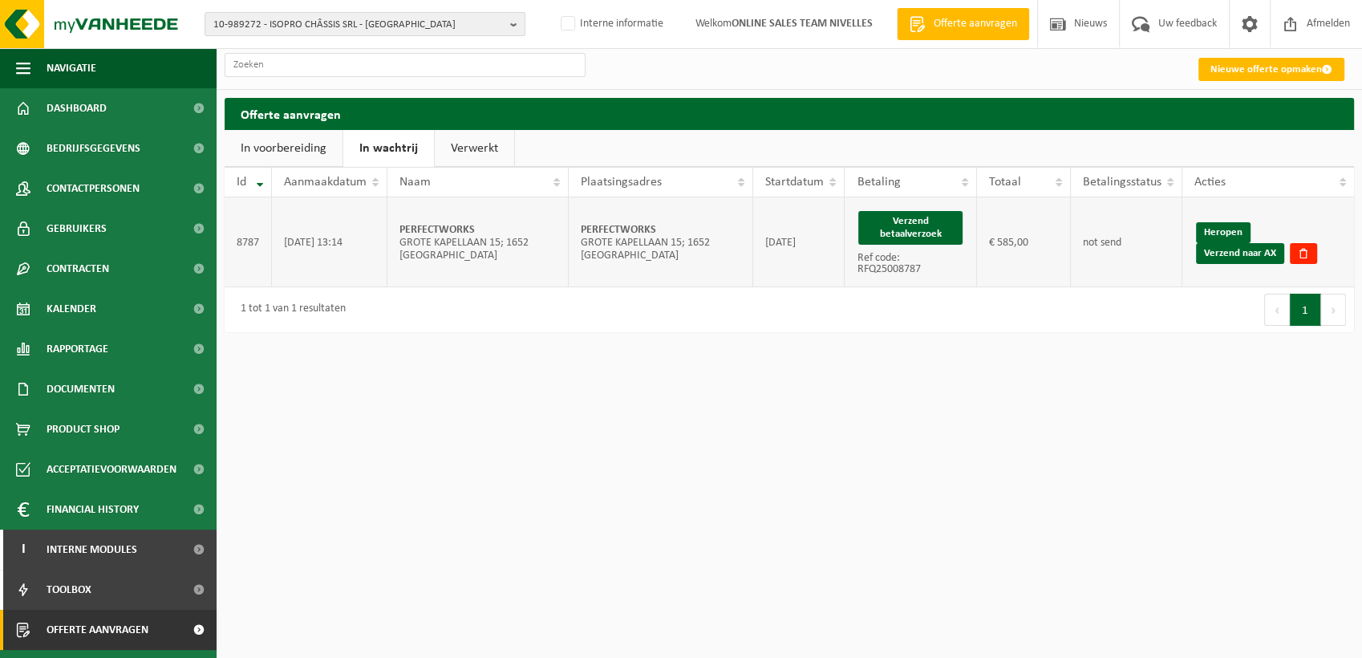
click at [646, 261] on td "PERFECTWORKS GROTE KAPELLAAN 15; 1652 [GEOGRAPHIC_DATA]" at bounding box center [661, 242] width 184 height 90
drag, startPoint x: 652, startPoint y: 261, endPoint x: 577, endPoint y: 243, distance: 76.6
click at [577, 243] on td "PERFECTWORKS GROTE KAPELLAAN 15; 1652 [GEOGRAPHIC_DATA]" at bounding box center [661, 242] width 184 height 90
copy td "GROTE KAPELLAAN 15; 1652 [GEOGRAPHIC_DATA]"
drag, startPoint x: 925, startPoint y: 224, endPoint x: 766, endPoint y: 95, distance: 205.3
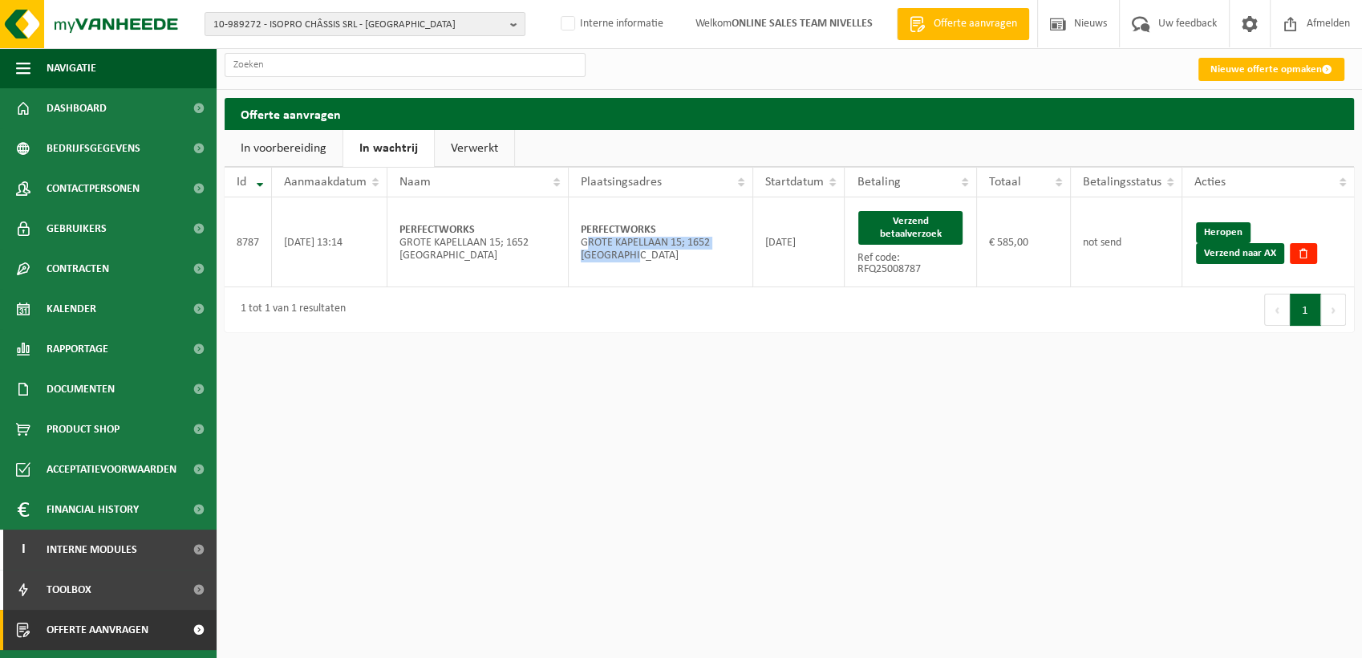
click at [925, 224] on button "Verzend betaalverzoek" at bounding box center [909, 228] width 103 height 34
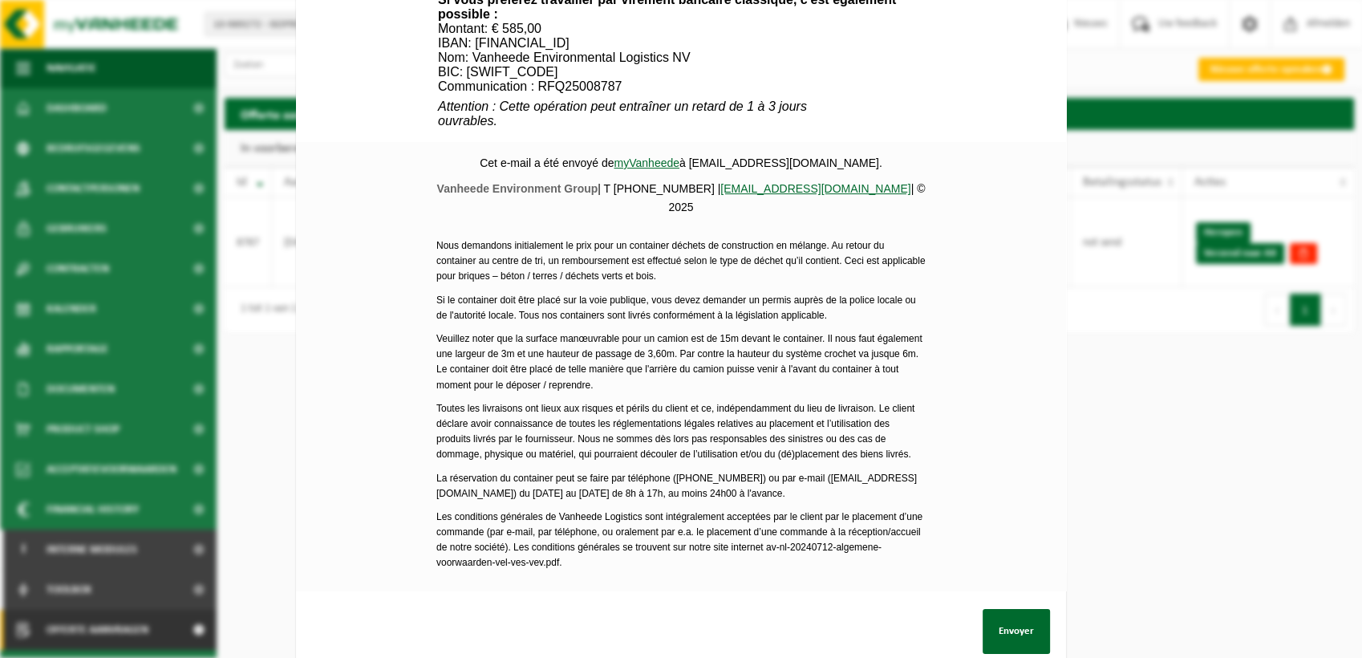
scroll to position [662, 0]
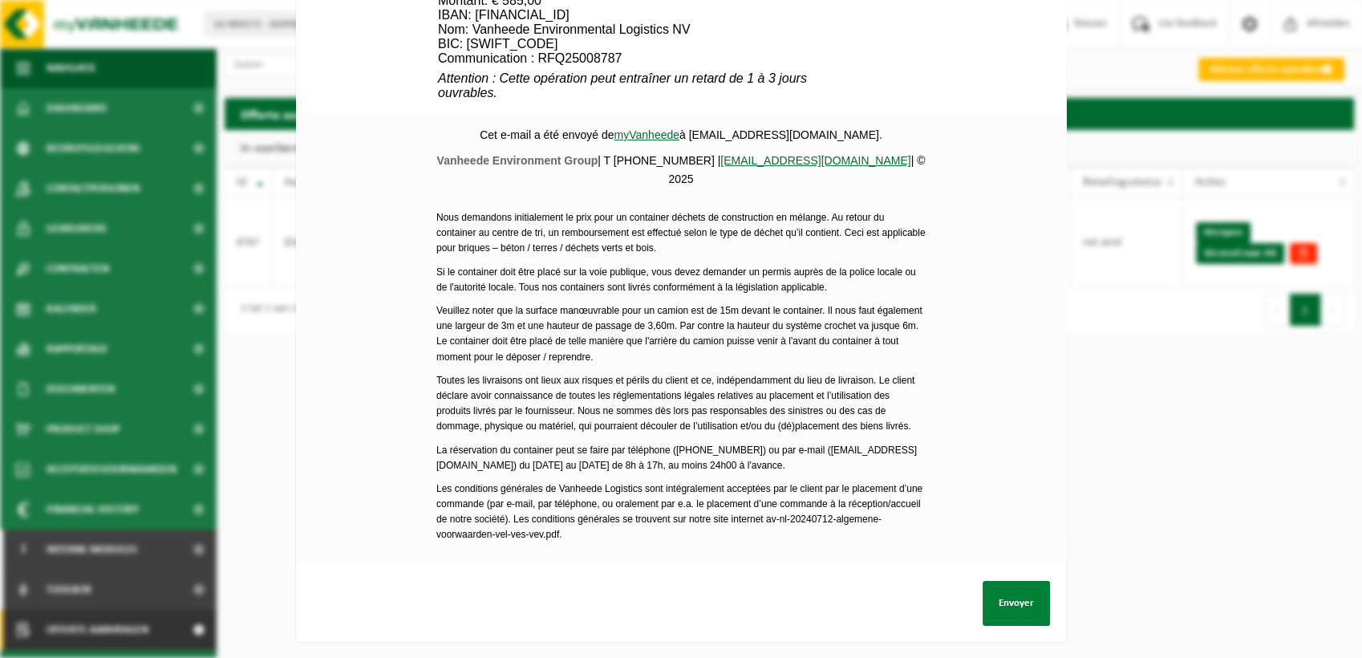
click at [1004, 597] on button "Envoyer" at bounding box center [1015, 603] width 67 height 45
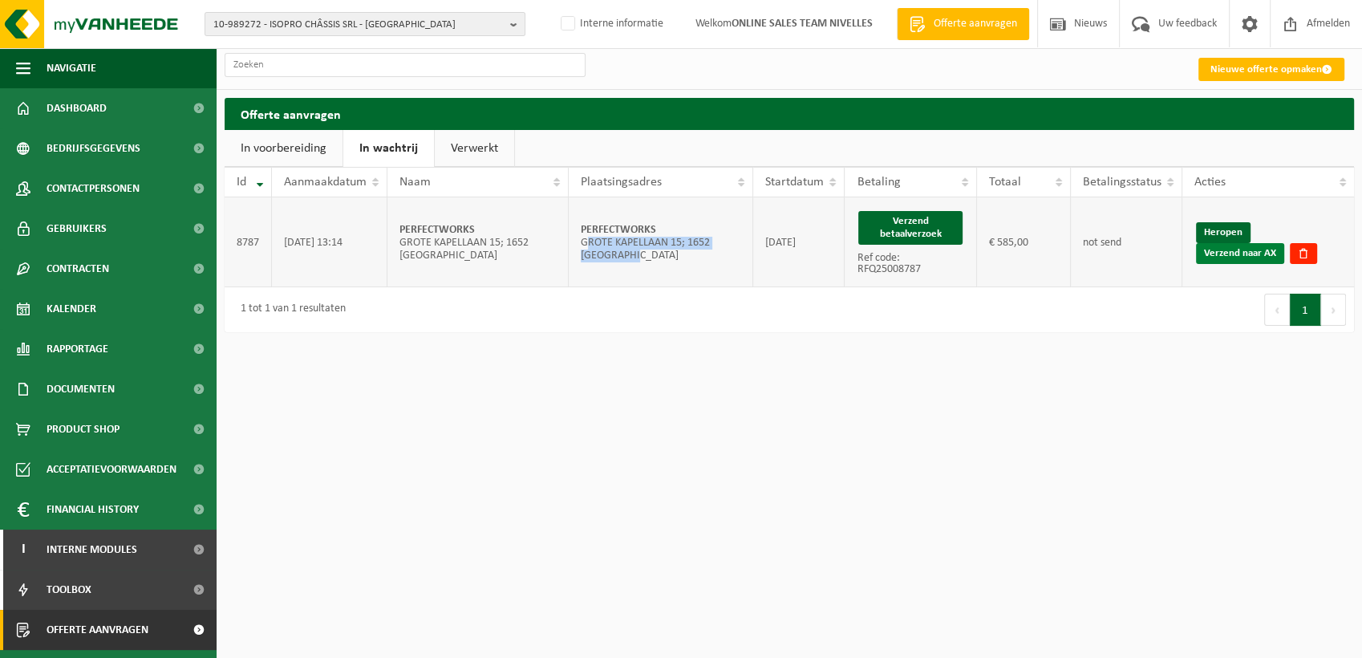
click at [1245, 256] on link "Verzend naar AX" at bounding box center [1240, 253] width 88 height 21
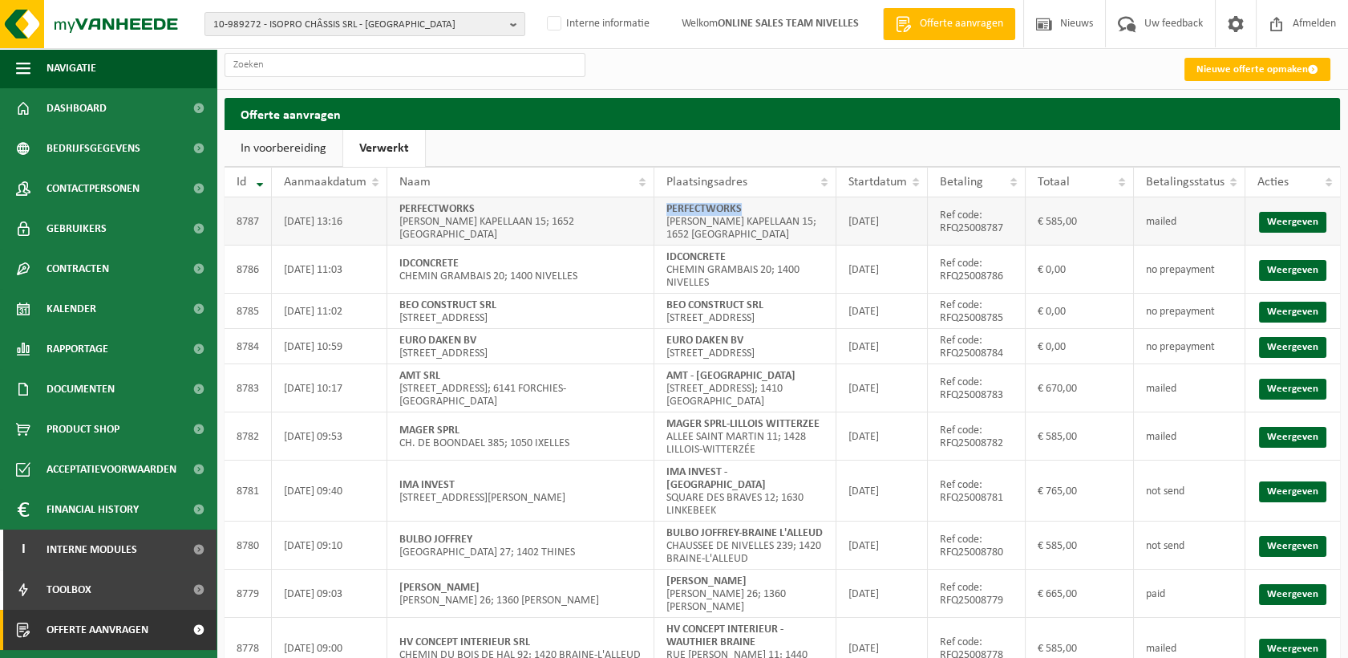
drag, startPoint x: 699, startPoint y: 211, endPoint x: 666, endPoint y: 215, distance: 33.9
click at [666, 215] on td "PERFECTWORKS [PERSON_NAME] KAPELLAAN 15; 1652 [GEOGRAPHIC_DATA]" at bounding box center [744, 221] width 181 height 48
copy strong "PERFECTWORKS"
click at [551, 26] on label "Interne informatie" at bounding box center [597, 24] width 106 height 24
click at [541, 0] on input "Interne informatie" at bounding box center [541, -1] width 1 height 1
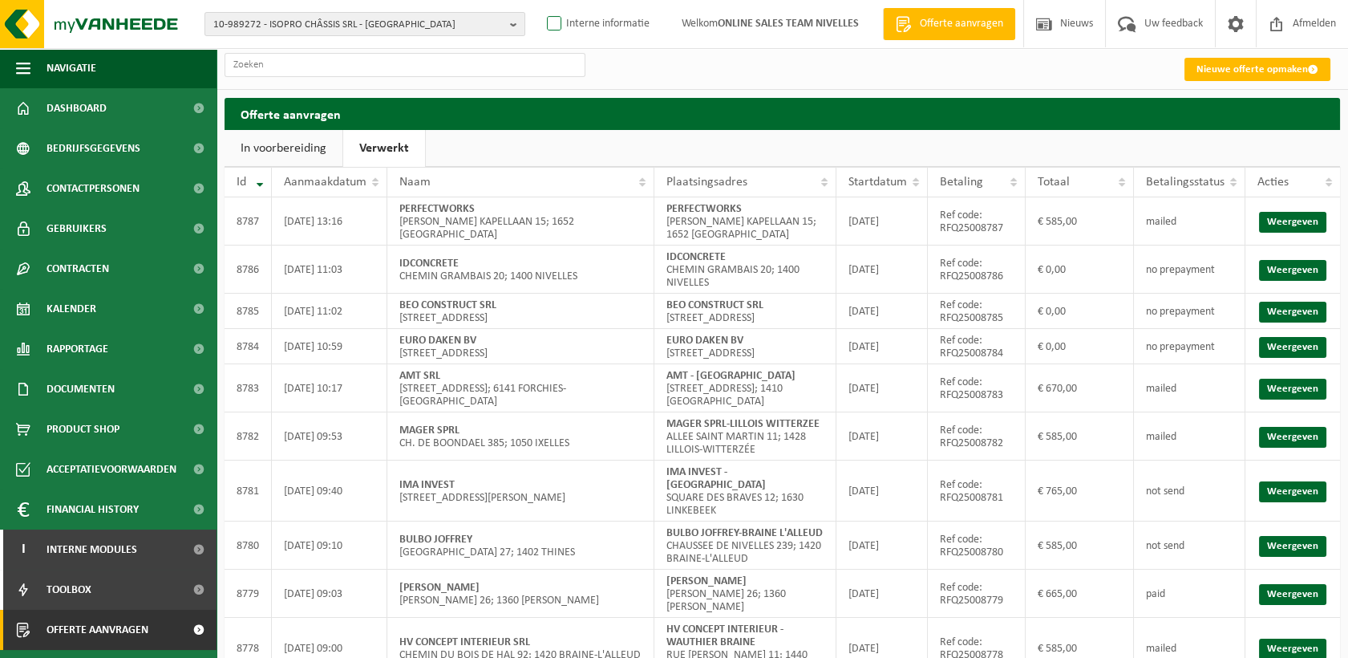
checkbox input "true"
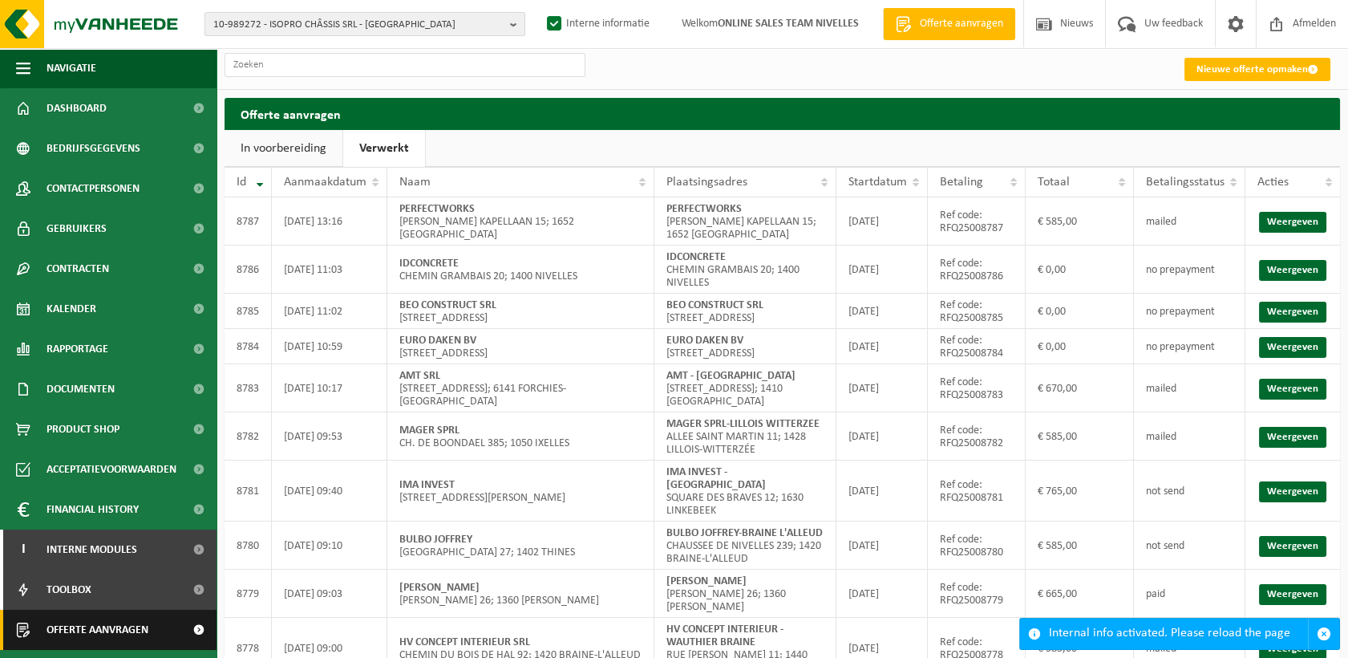
click at [128, 626] on span "Offerte aanvragen" at bounding box center [98, 629] width 102 height 40
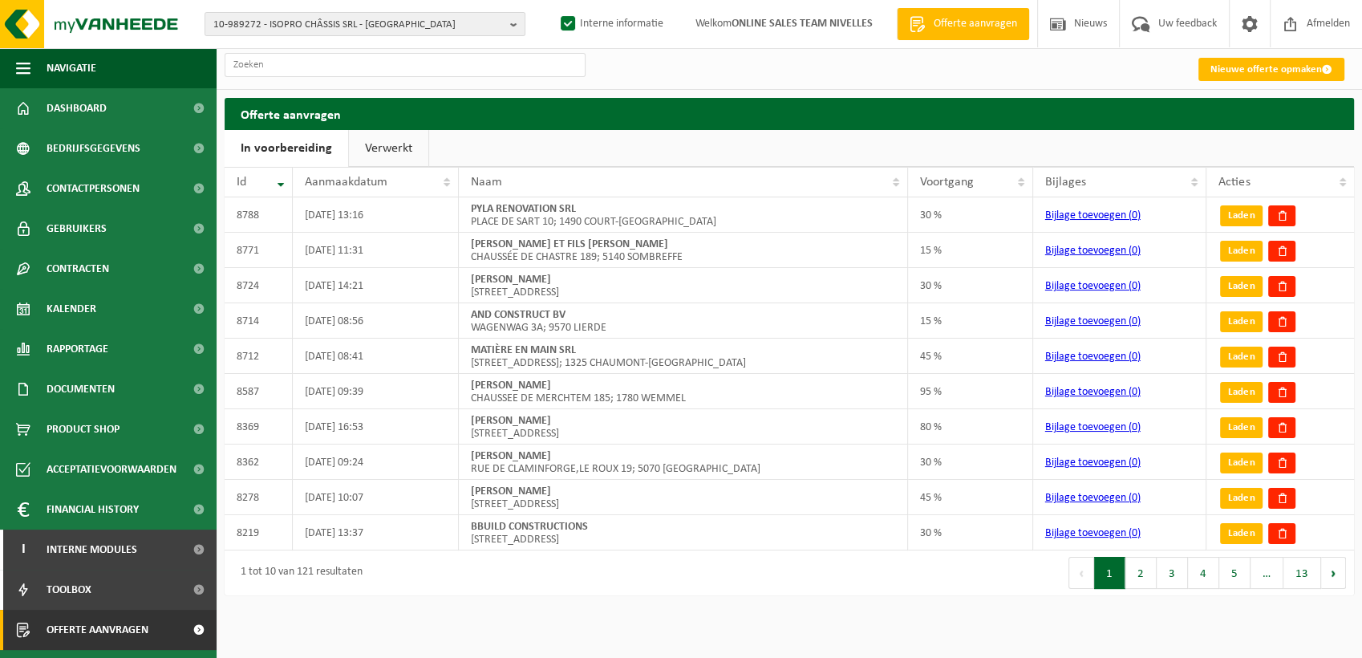
click at [379, 145] on link "Verwerkt" at bounding box center [388, 148] width 79 height 37
